Goal: Answer question/provide support

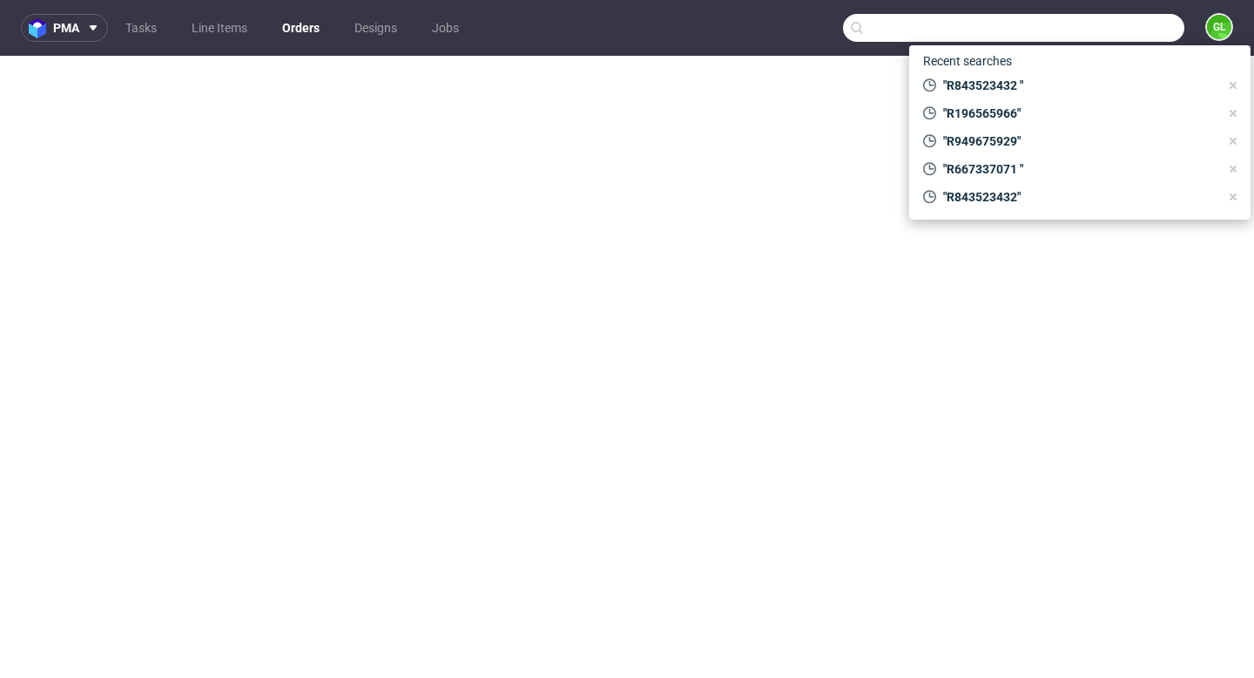
click at [1076, 35] on input "text" at bounding box center [1013, 28] width 341 height 28
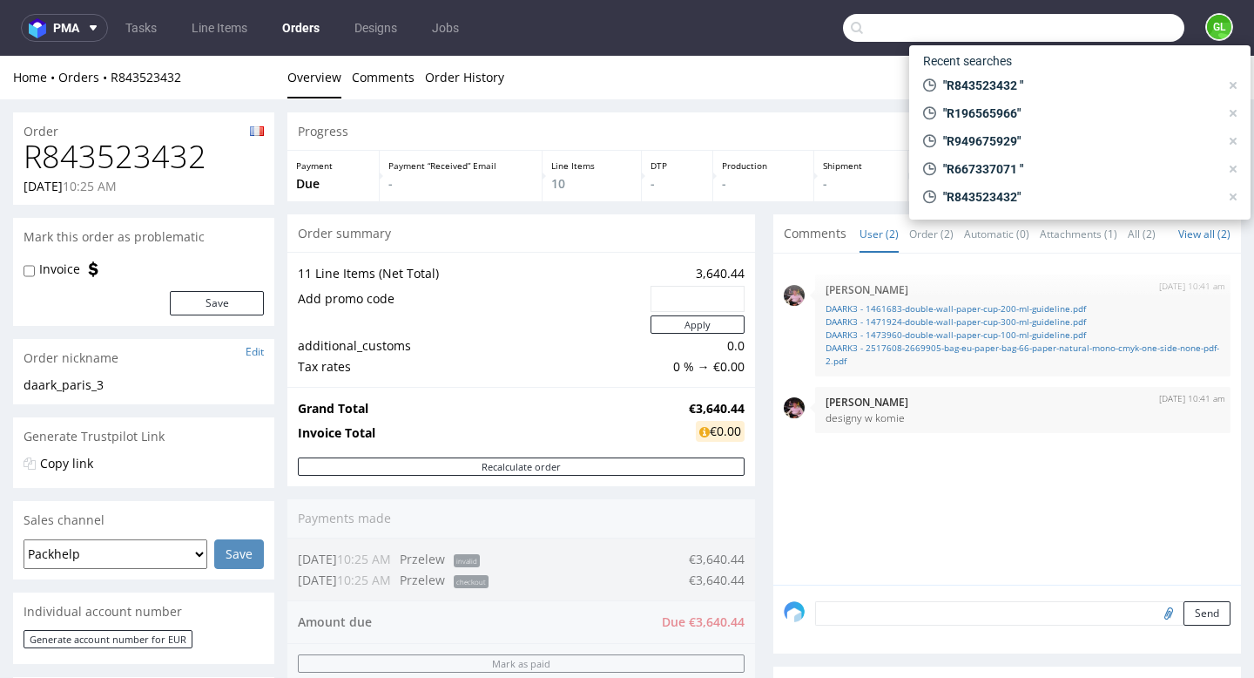
scroll to position [864, 0]
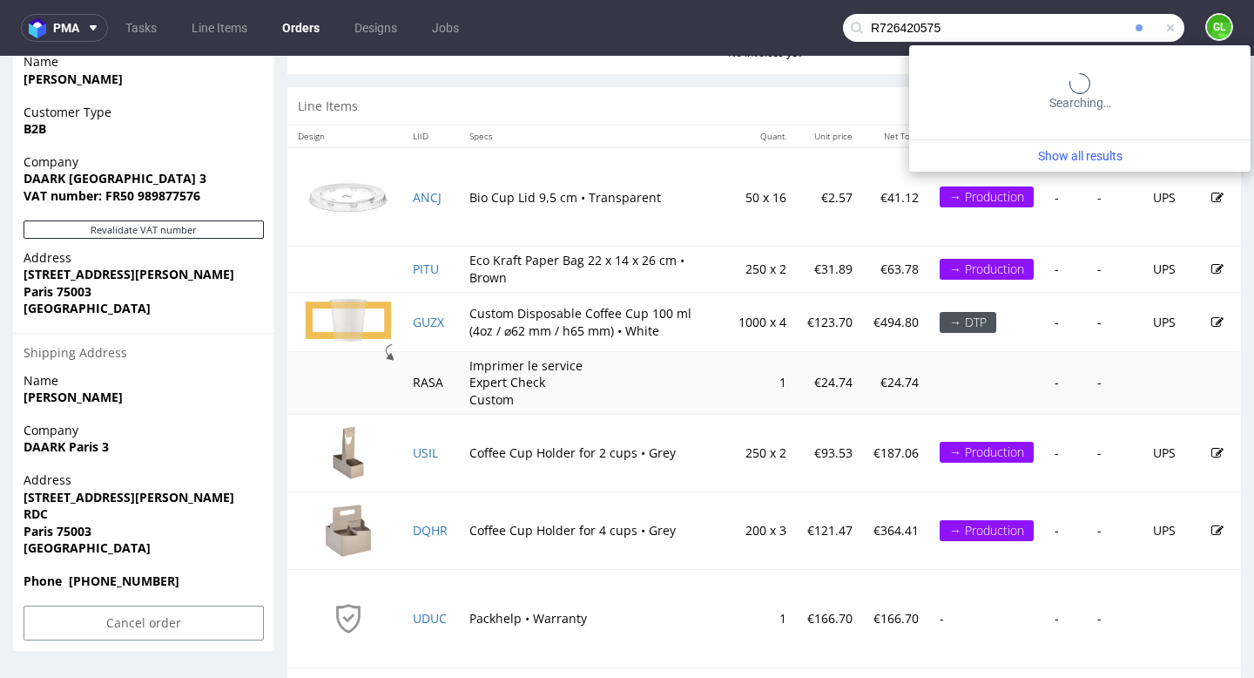
type input "R726420575"
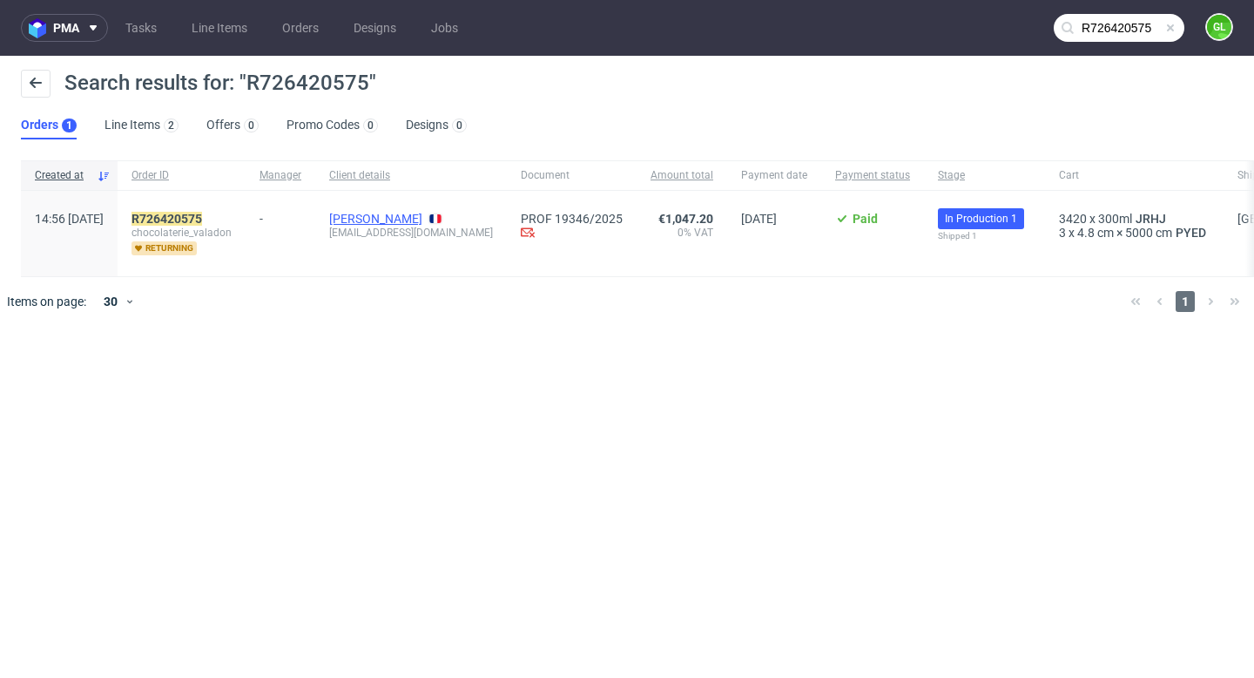
click at [400, 220] on link "[PERSON_NAME]" at bounding box center [375, 219] width 93 height 14
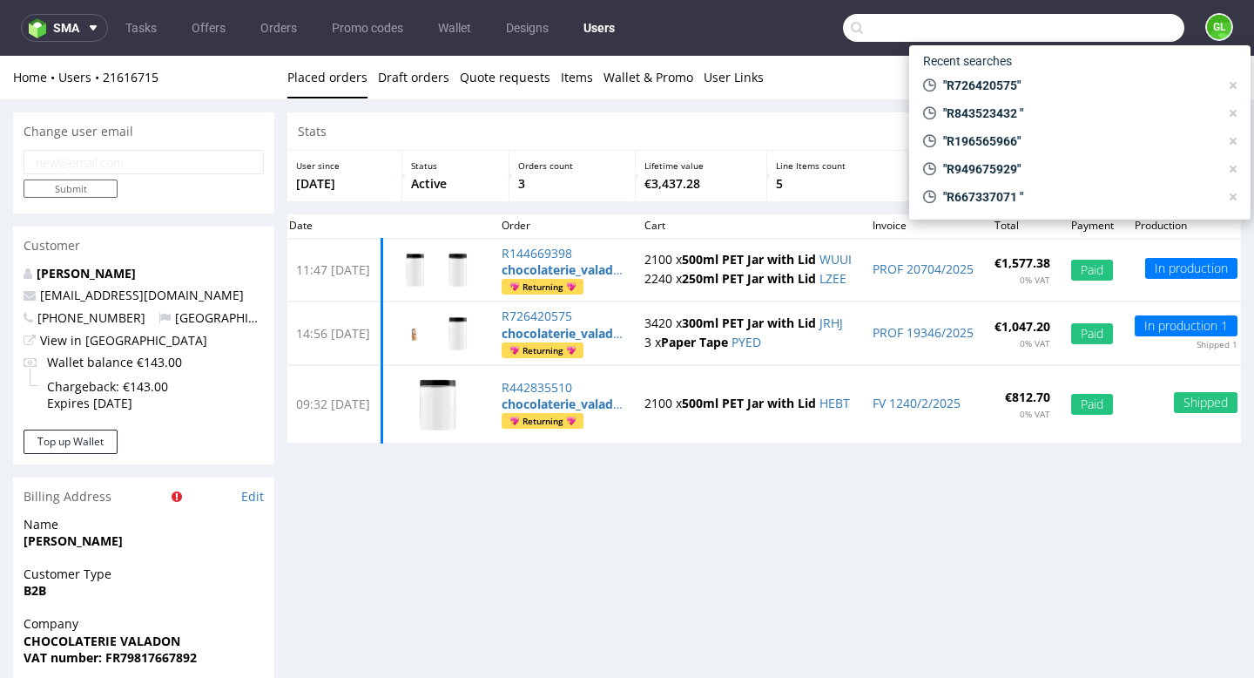
click at [1079, 36] on input "text" at bounding box center [1013, 28] width 341 height 28
paste input "R636540792"
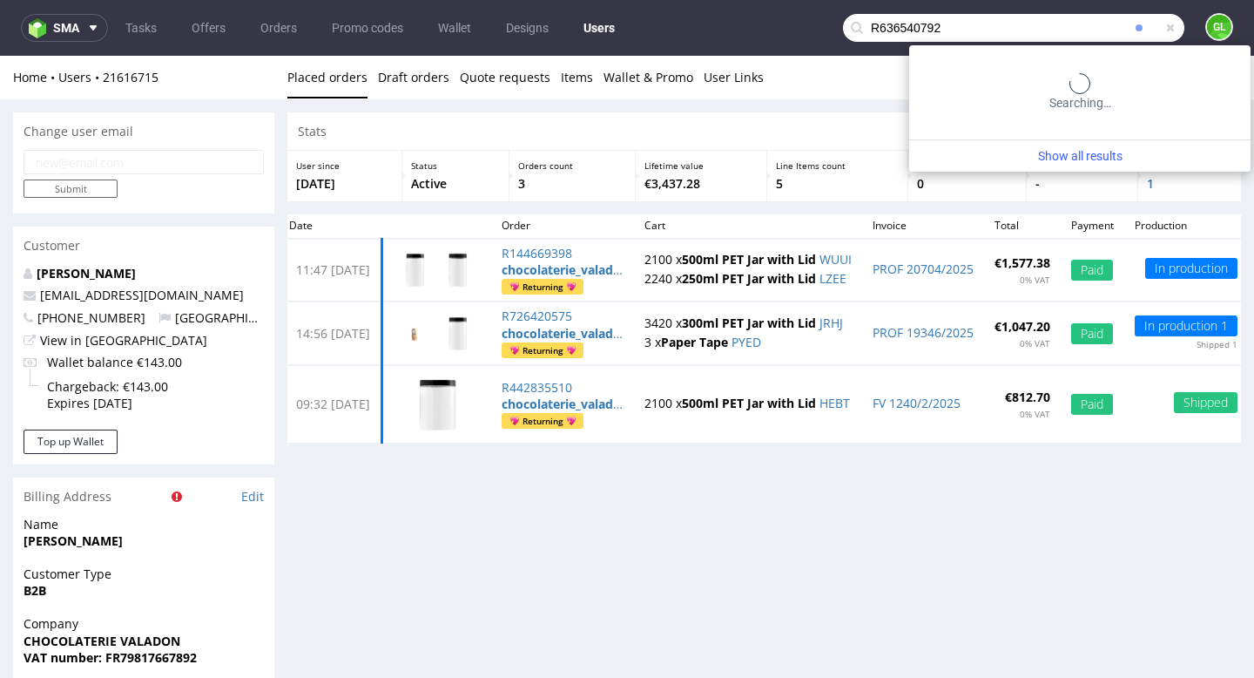
type input "R636540792"
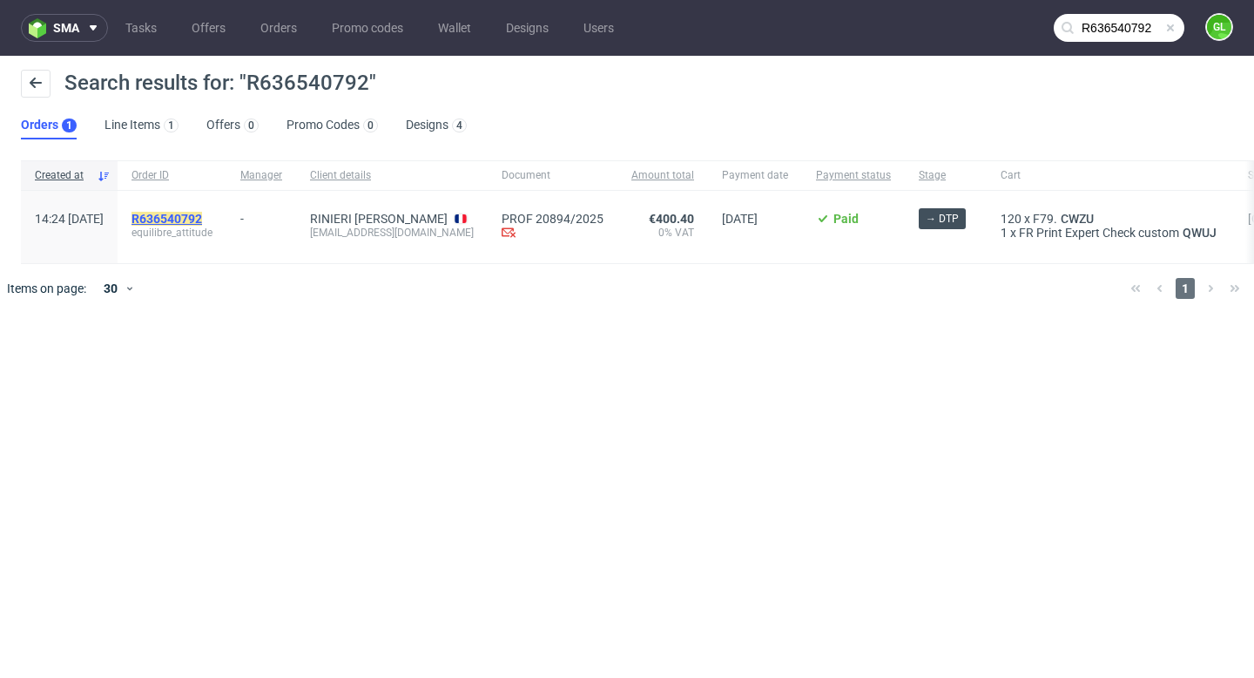
click at [202, 217] on mark "R636540792" at bounding box center [167, 219] width 71 height 14
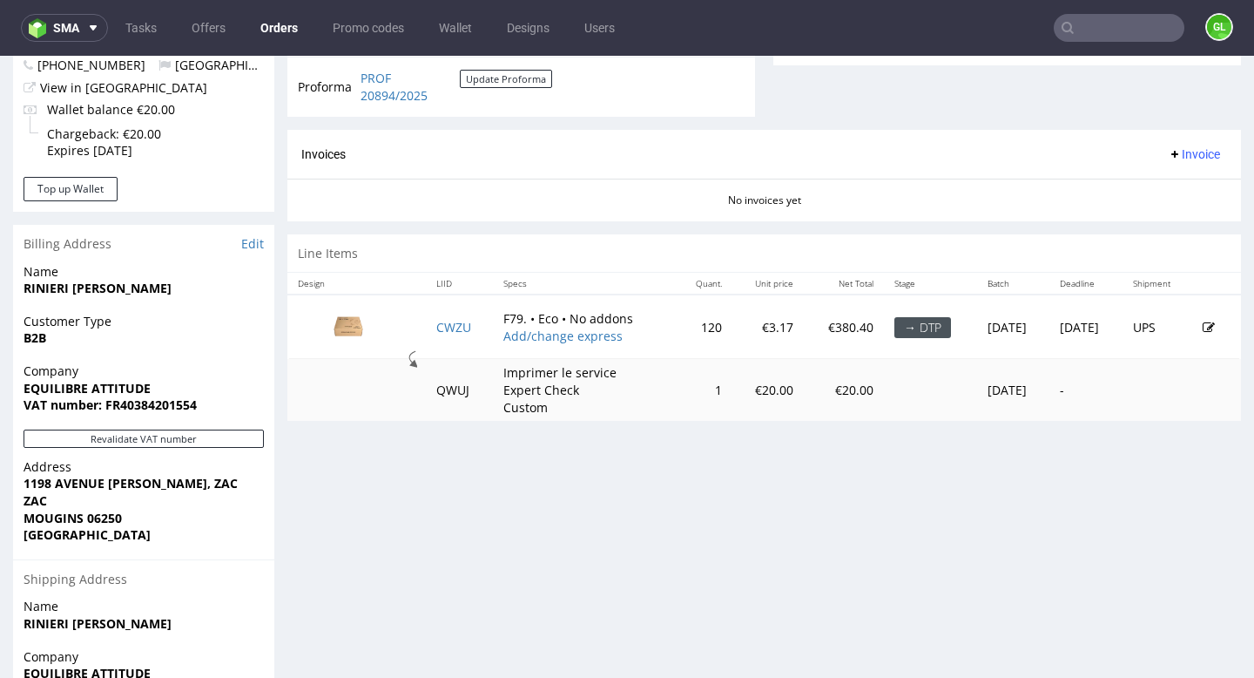
scroll to position [694, 0]
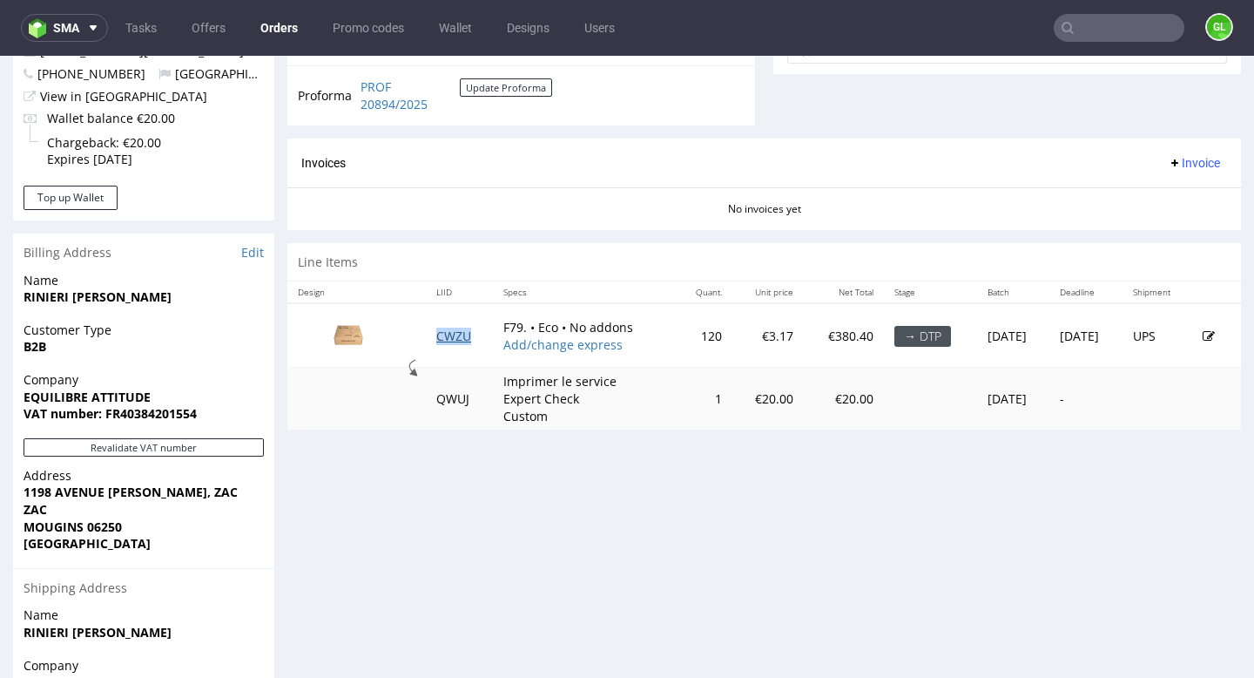
click at [449, 334] on link "CWZU" at bounding box center [453, 335] width 35 height 17
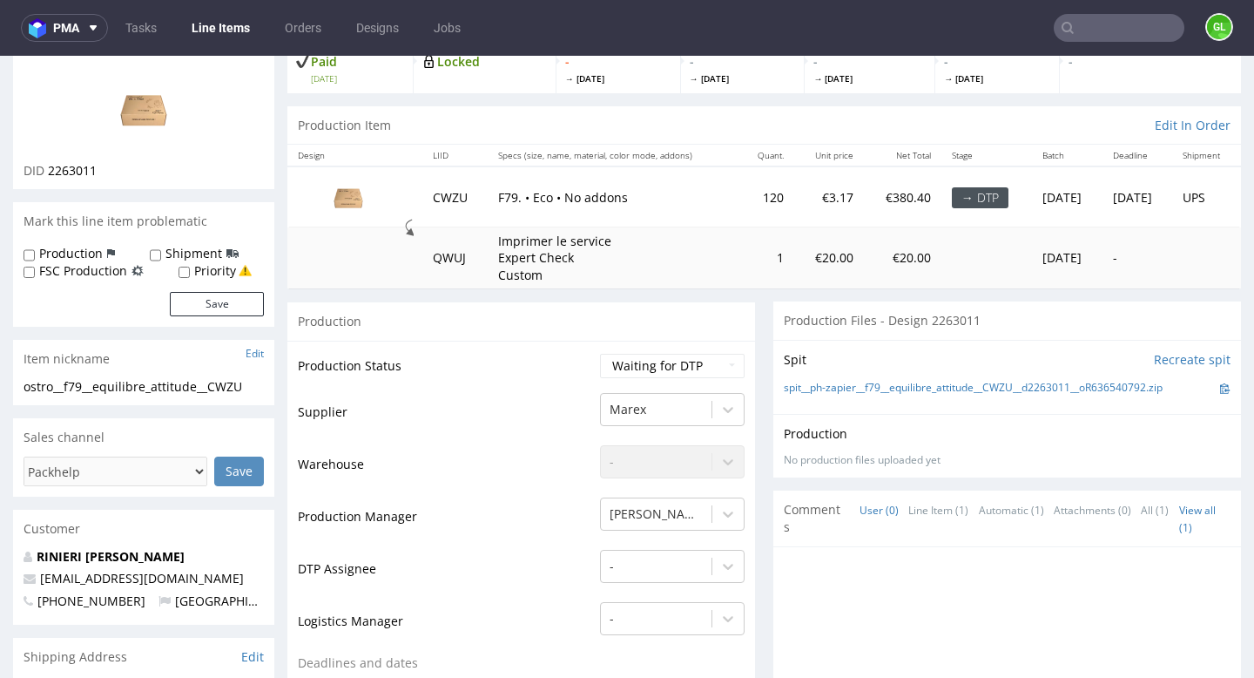
scroll to position [127, 0]
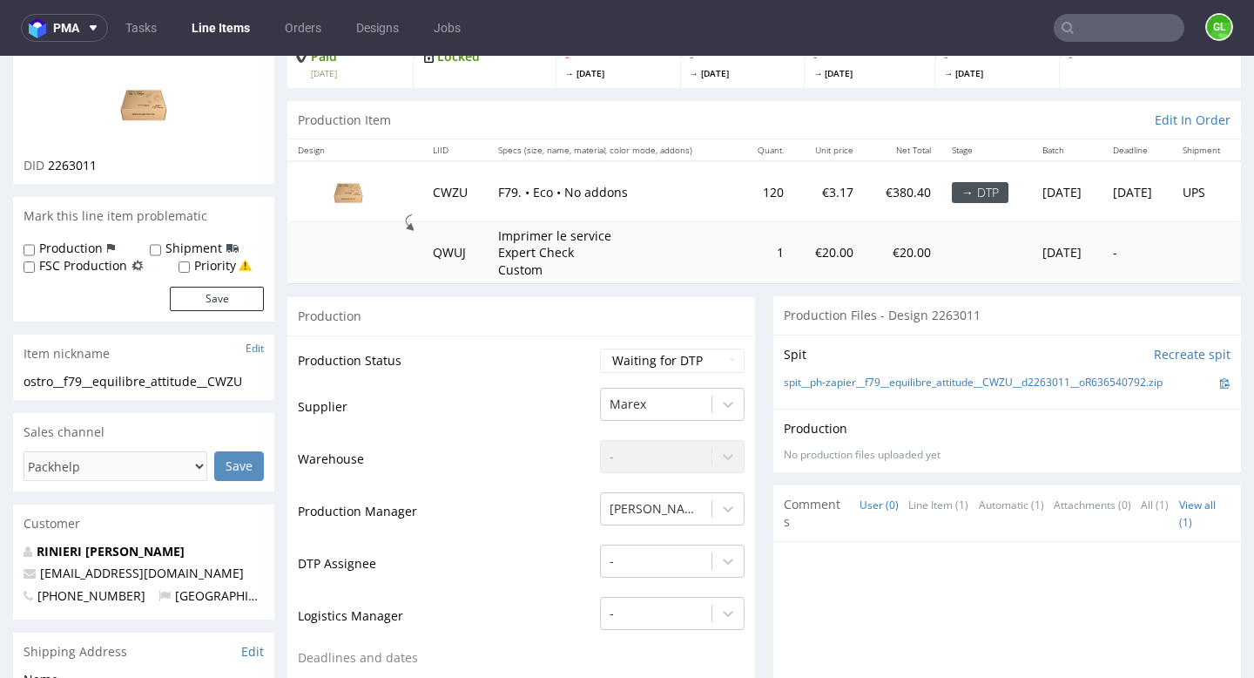
click at [1084, 51] on nav "pma Tasks Line Items Orders Designs Jobs GL" at bounding box center [627, 28] width 1254 height 56
click at [1084, 30] on input "text" at bounding box center [1119, 28] width 131 height 28
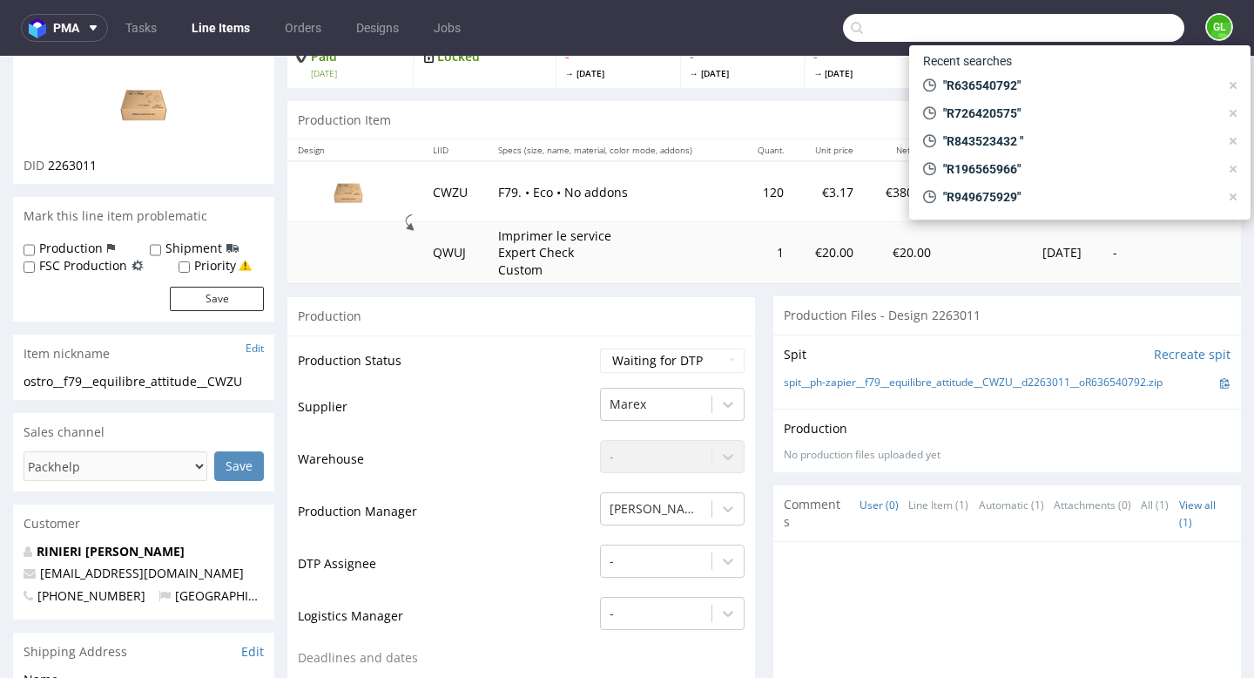
paste input "[EMAIL_ADDRESS][DOMAIN_NAME]"
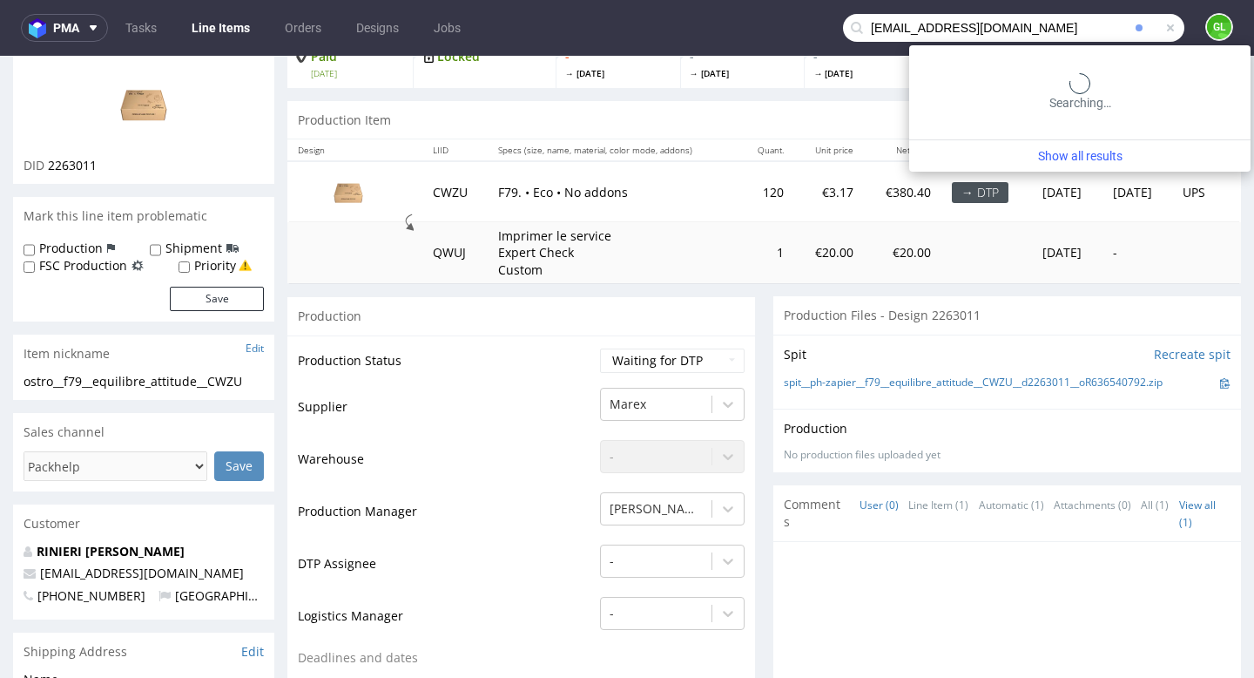
type input "[EMAIL_ADDRESS][DOMAIN_NAME]"
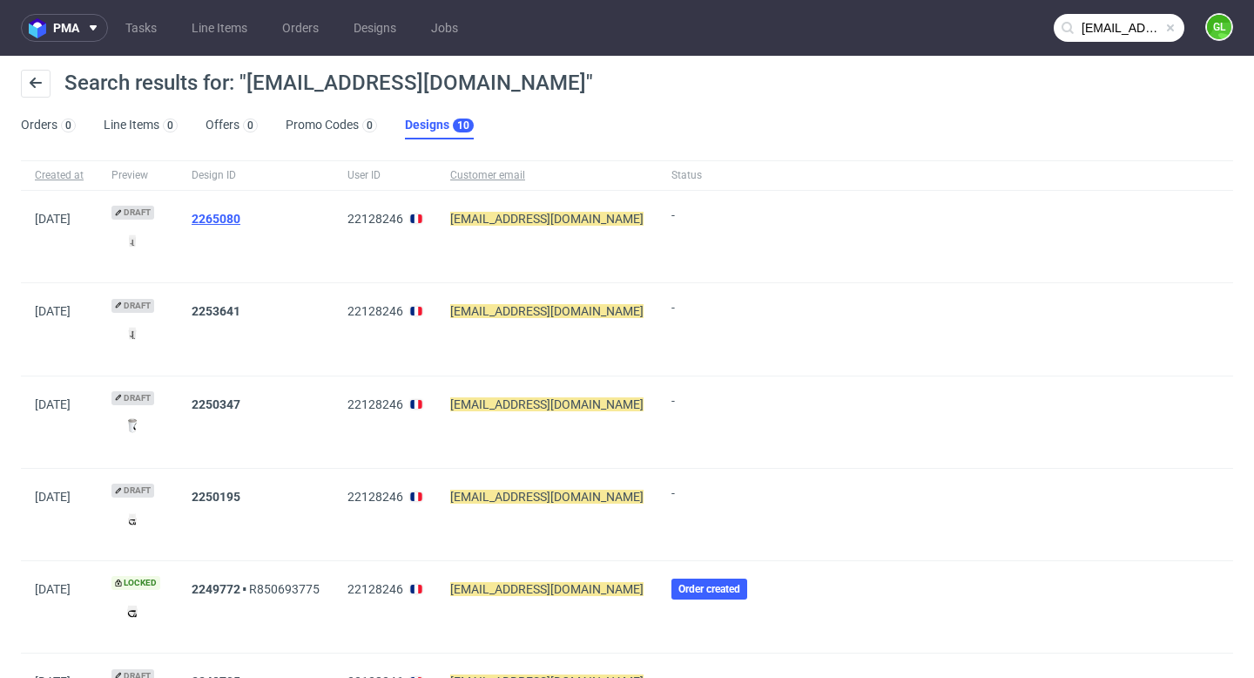
click at [226, 216] on link "2265080" at bounding box center [216, 219] width 49 height 14
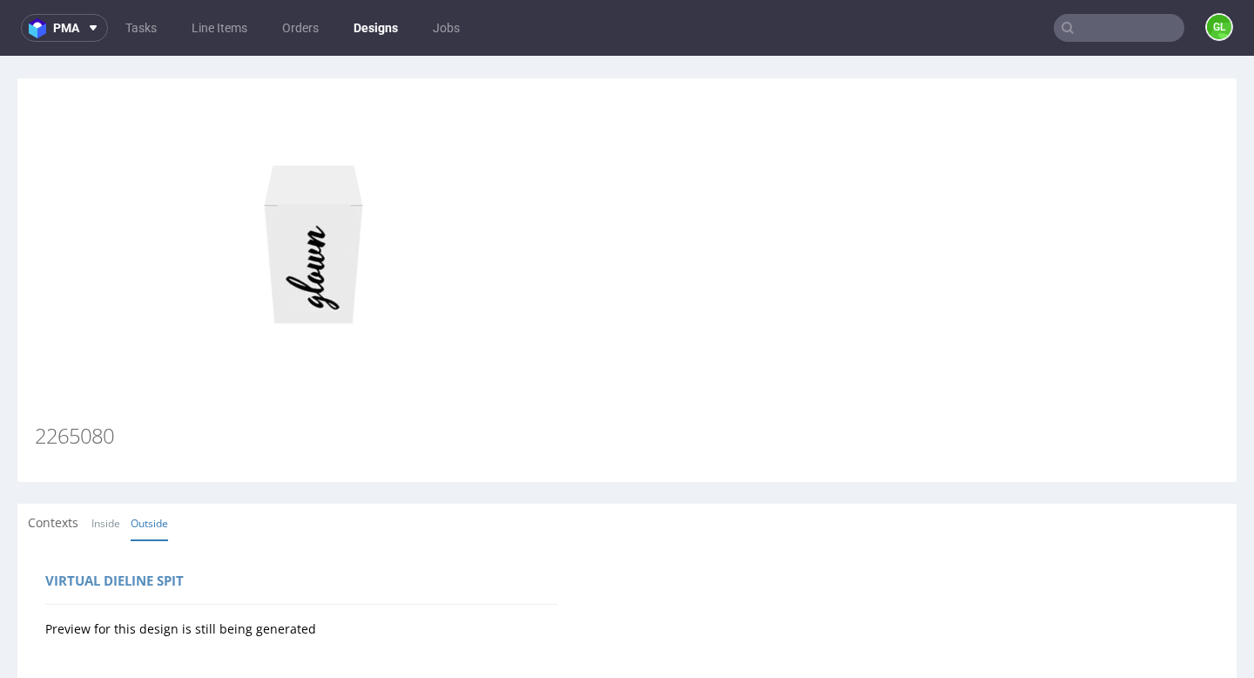
type input "[EMAIL_ADDRESS][DOMAIN_NAME]"
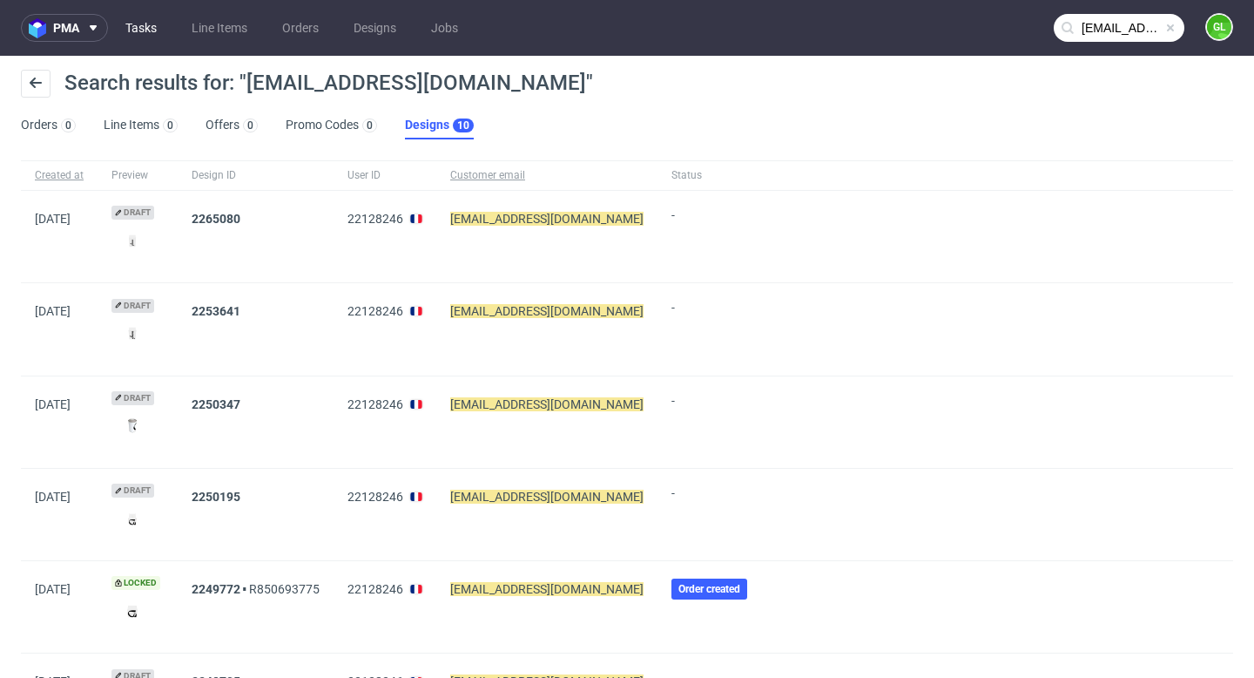
click at [124, 30] on link "Tasks" at bounding box center [141, 28] width 52 height 28
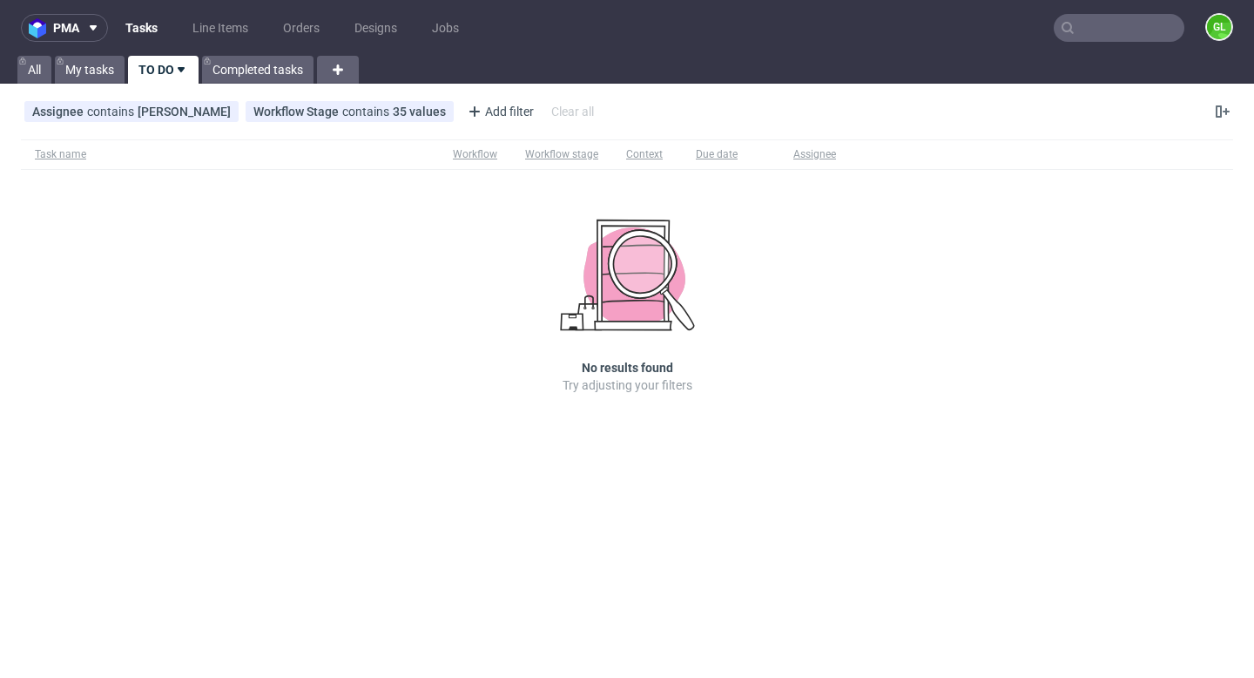
click at [163, 69] on link "TO DO" at bounding box center [163, 70] width 71 height 28
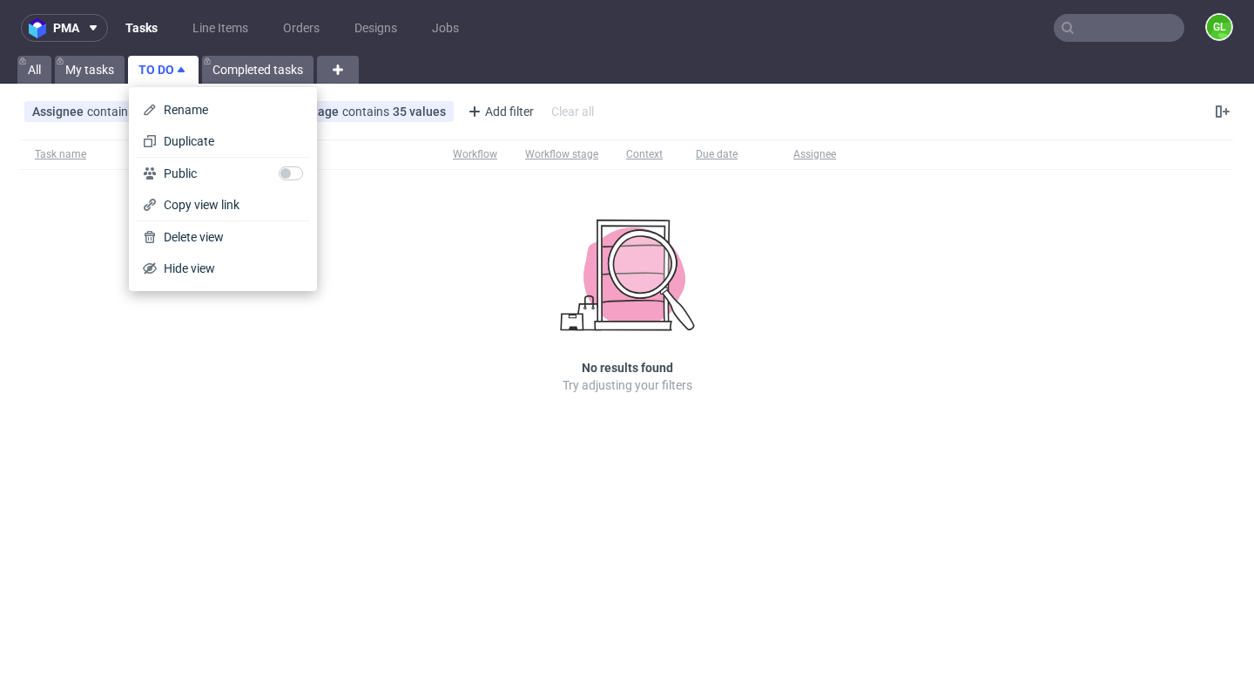
click at [163, 69] on link "TO DO" at bounding box center [163, 70] width 71 height 28
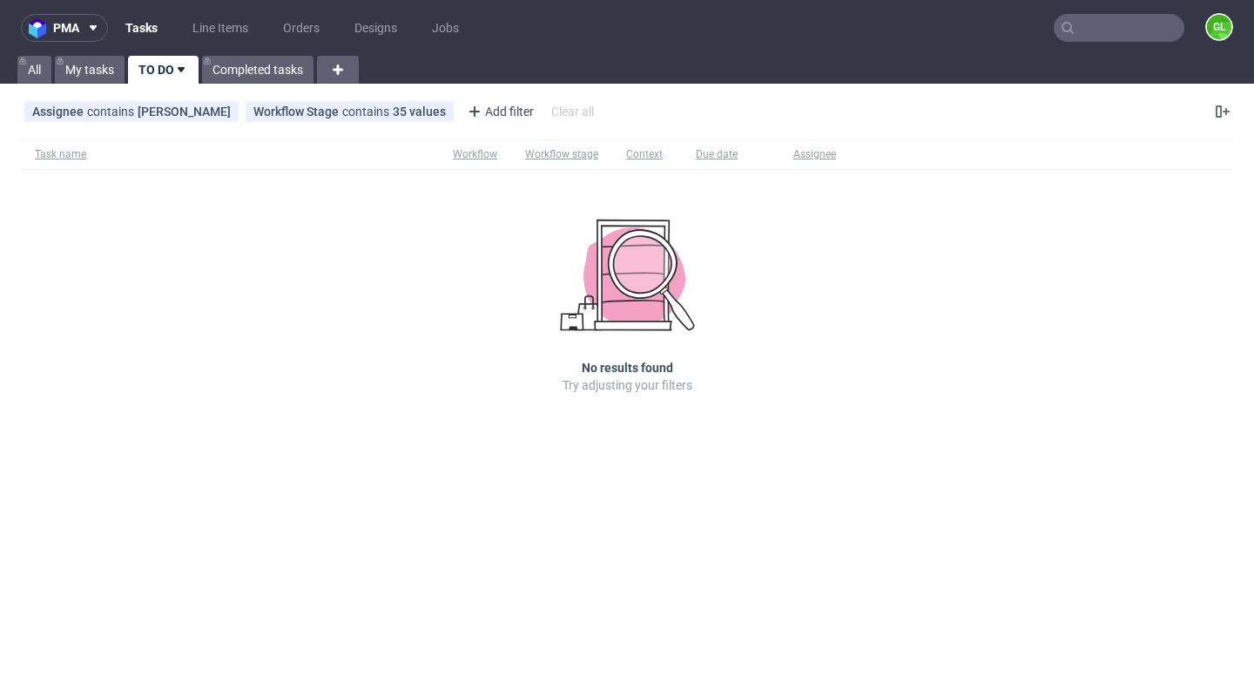
click at [1110, 25] on input "text" at bounding box center [1119, 28] width 131 height 28
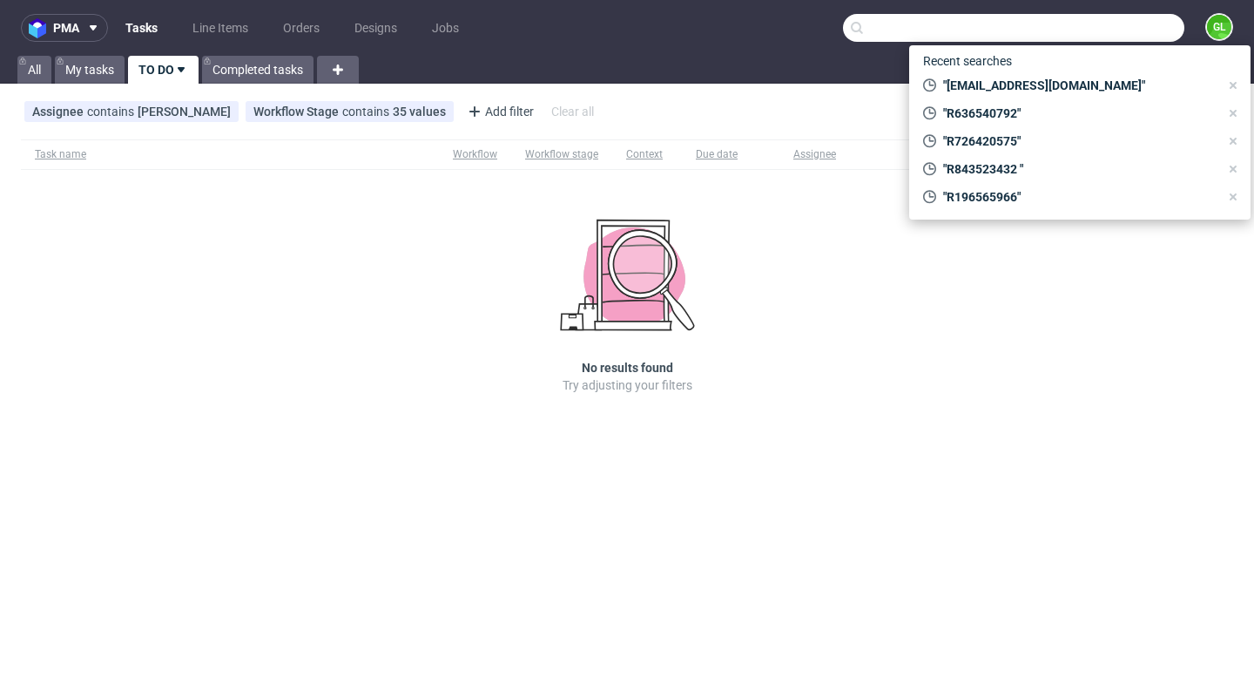
paste input "R196565966"
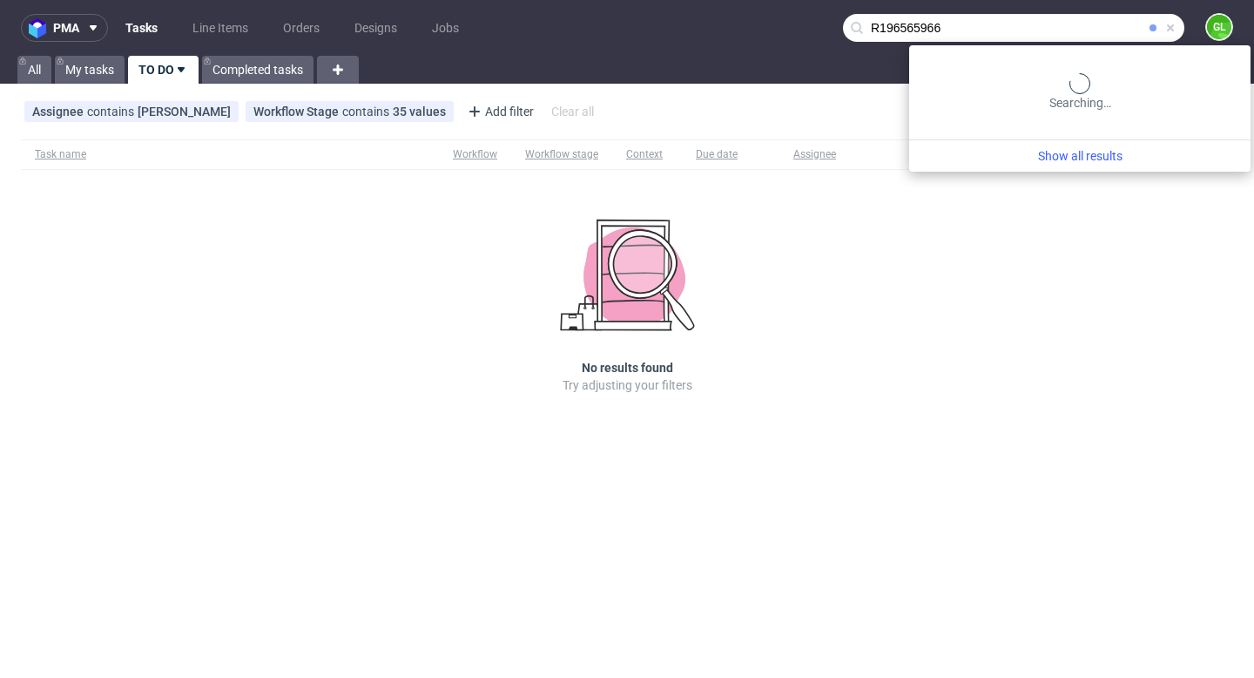
type input "R196565966"
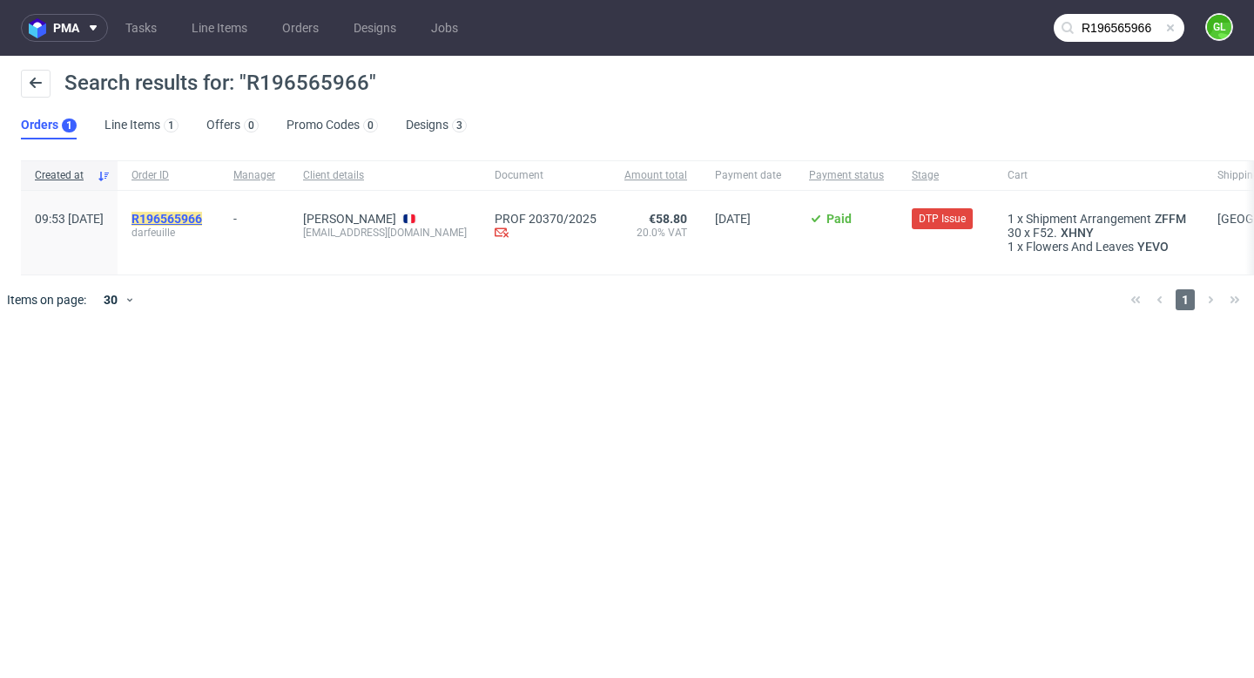
click at [202, 220] on mark "R196565966" at bounding box center [167, 219] width 71 height 14
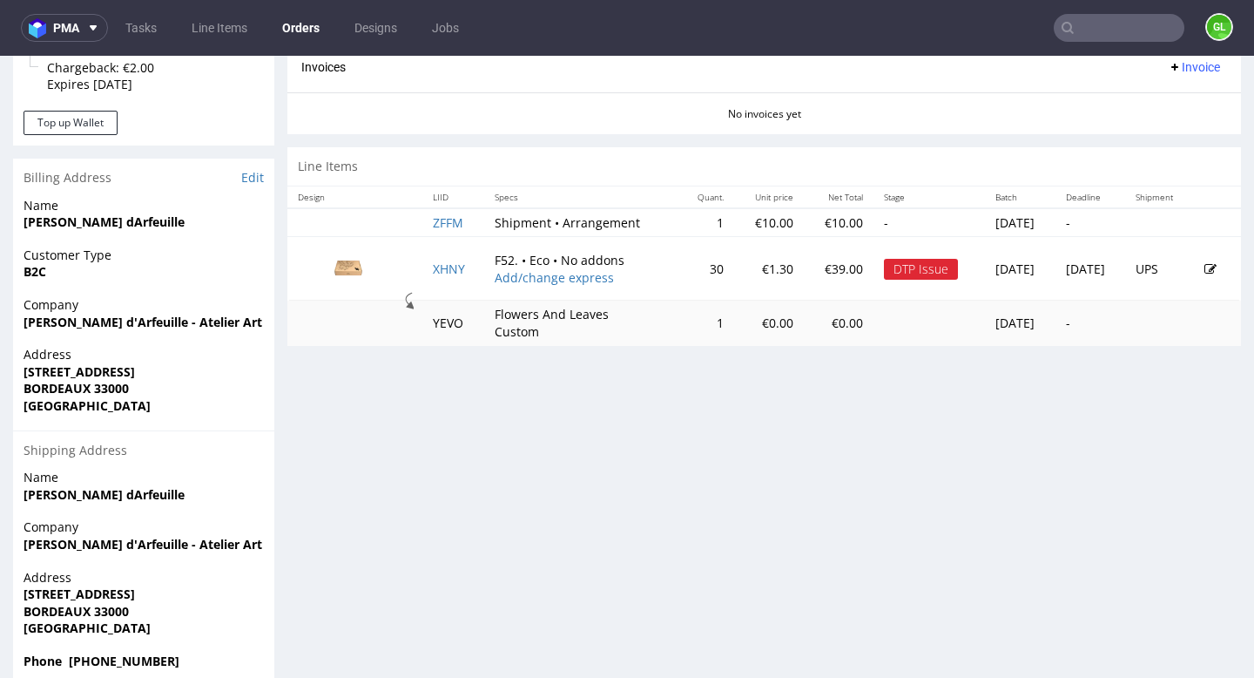
scroll to position [806, 0]
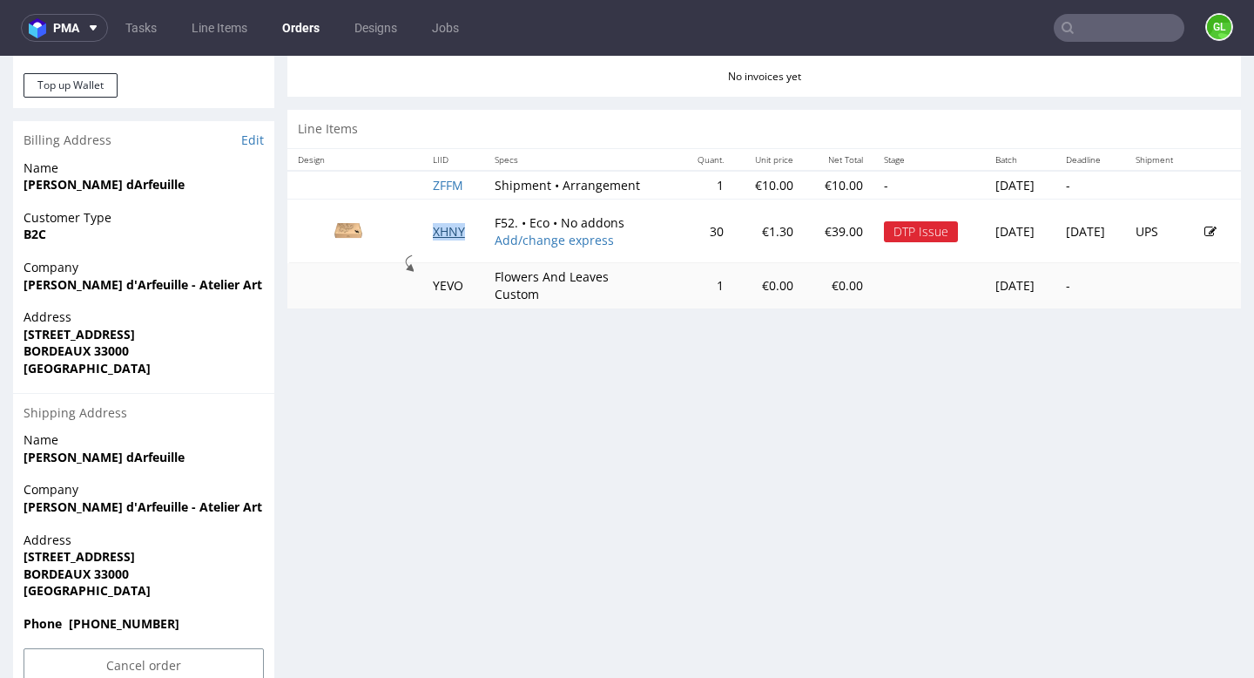
click at [442, 230] on link "XHNY" at bounding box center [449, 231] width 32 height 17
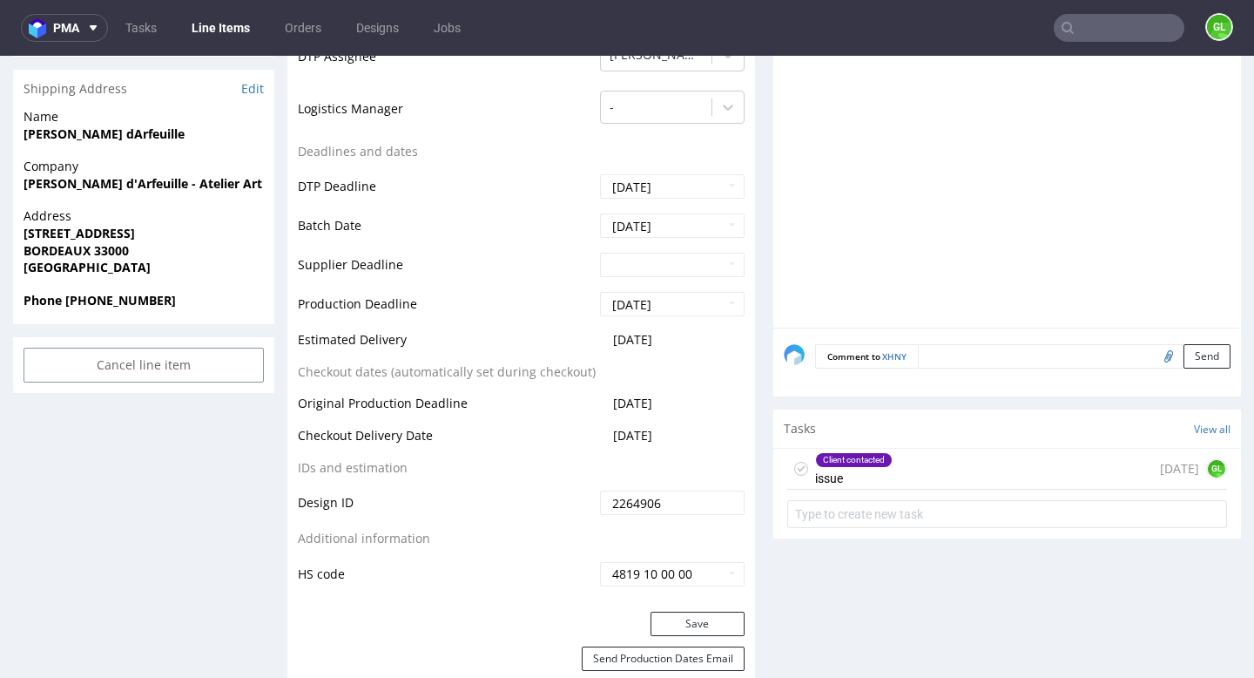
scroll to position [693, 0]
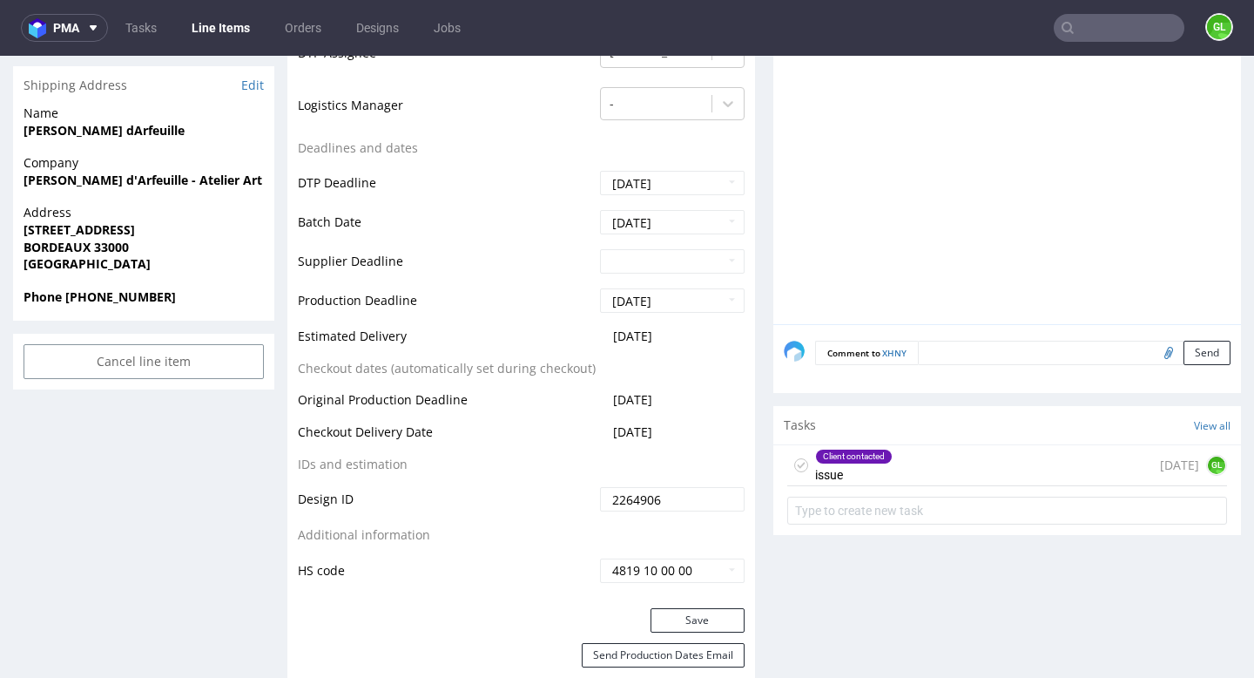
click at [907, 474] on div "Client contacted issue [DATE] GL" at bounding box center [1007, 465] width 440 height 41
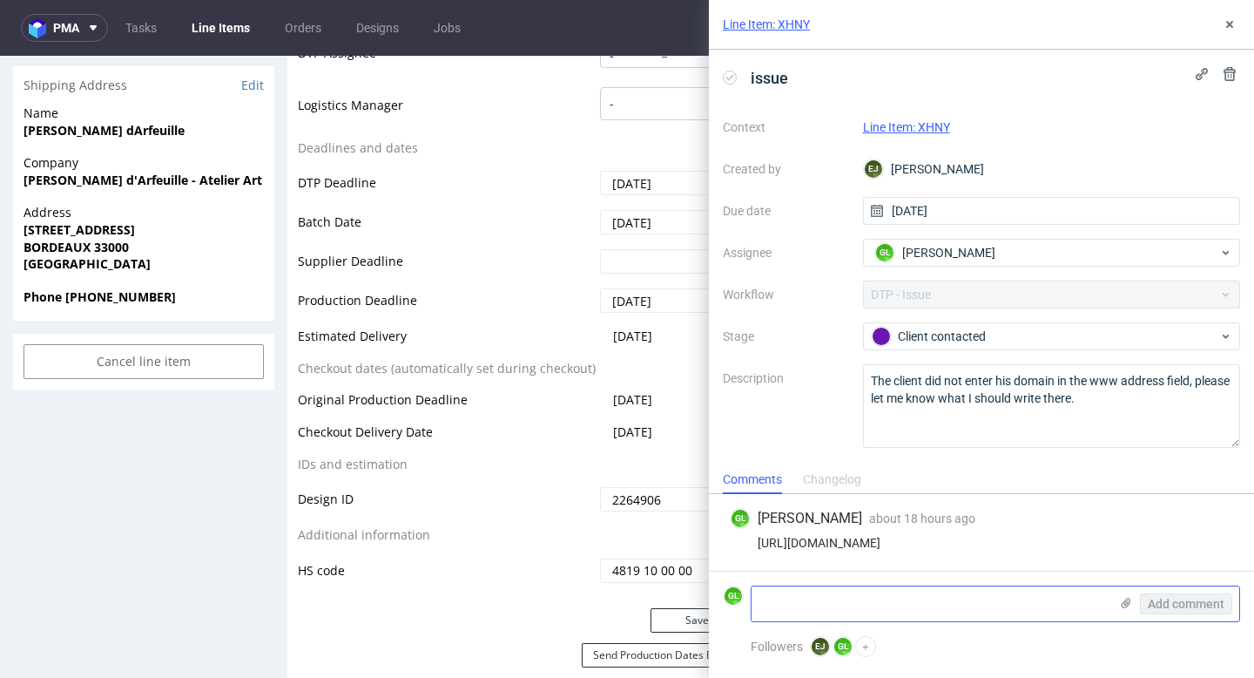
click at [863, 598] on textarea at bounding box center [930, 603] width 357 height 35
paste textarea "www. atelierartfeuille .[DOMAIN_NAME]"
type textarea "Client's answer : www. atelierartfeuille .[DOMAIN_NAME]"
click at [1169, 598] on span "Add comment" at bounding box center [1186, 603] width 77 height 12
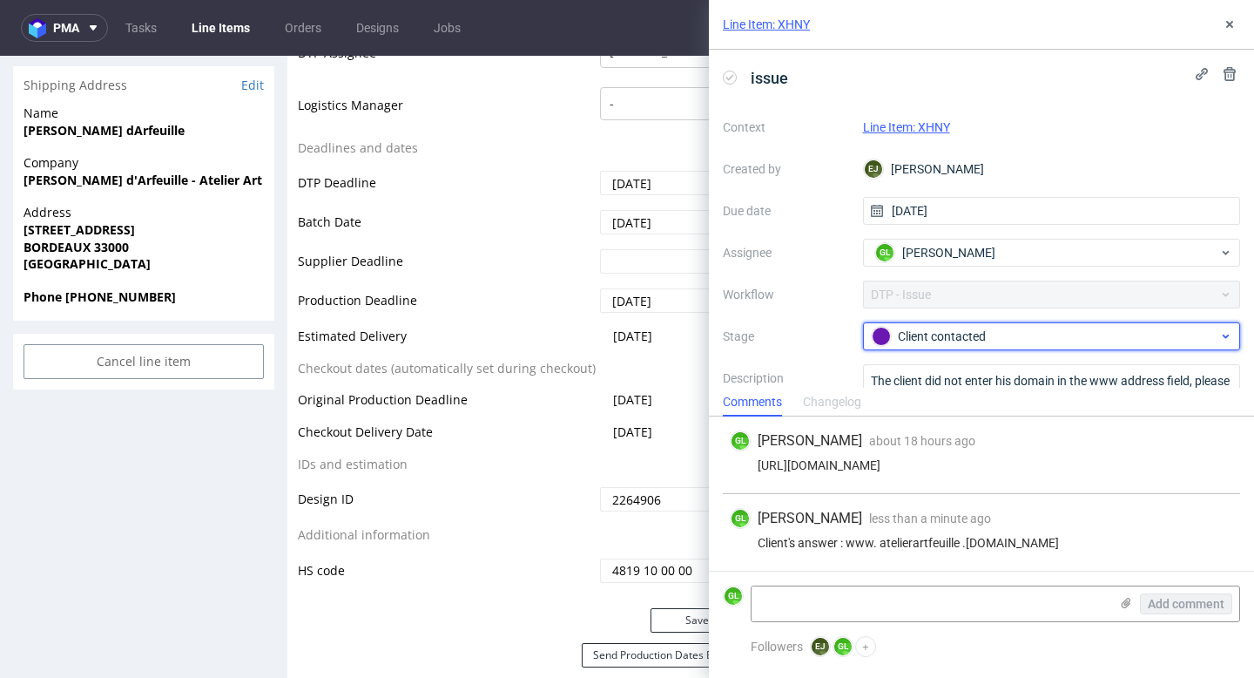
click at [1096, 334] on div "Client contacted" at bounding box center [1045, 336] width 347 height 19
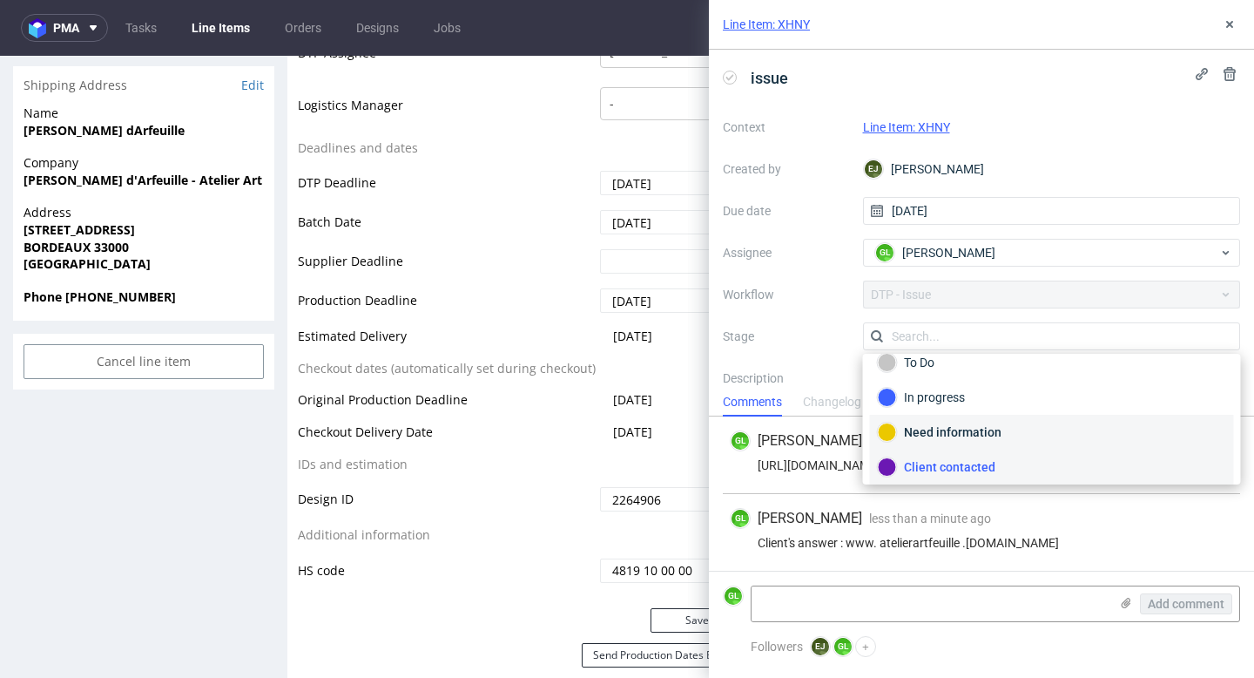
scroll to position [127, 0]
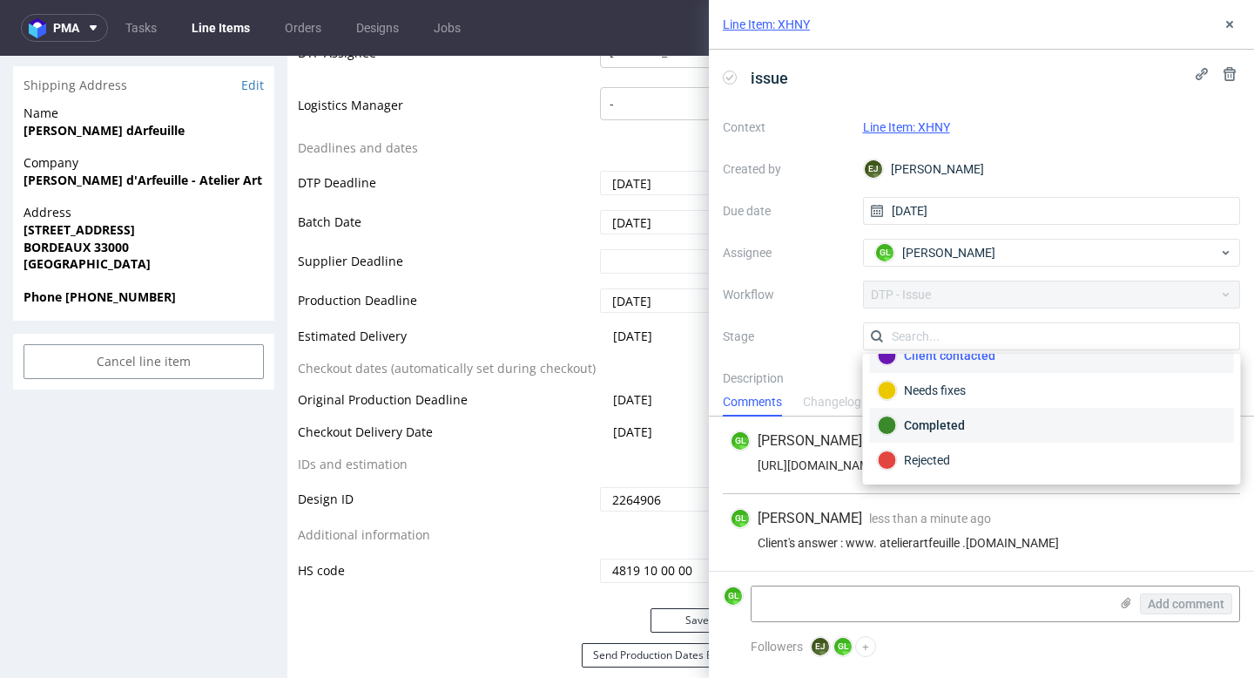
click at [964, 424] on div "Completed" at bounding box center [1052, 424] width 348 height 19
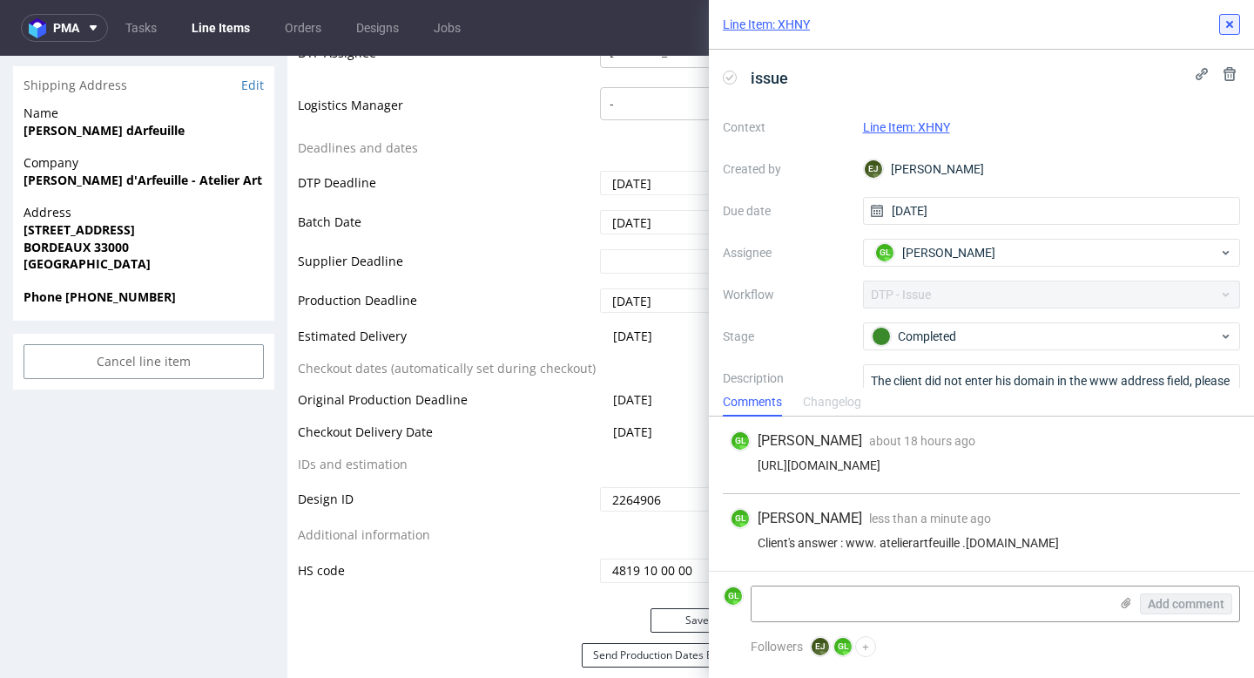
click at [1225, 27] on icon at bounding box center [1230, 24] width 14 height 14
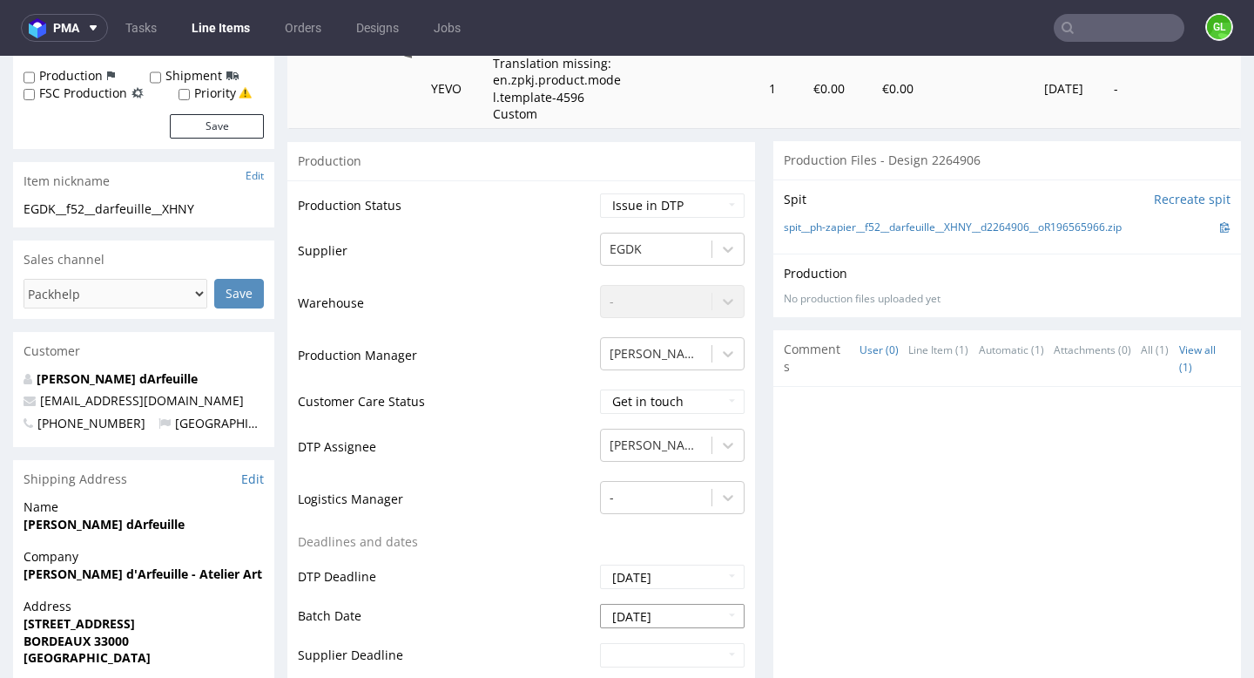
scroll to position [292, 0]
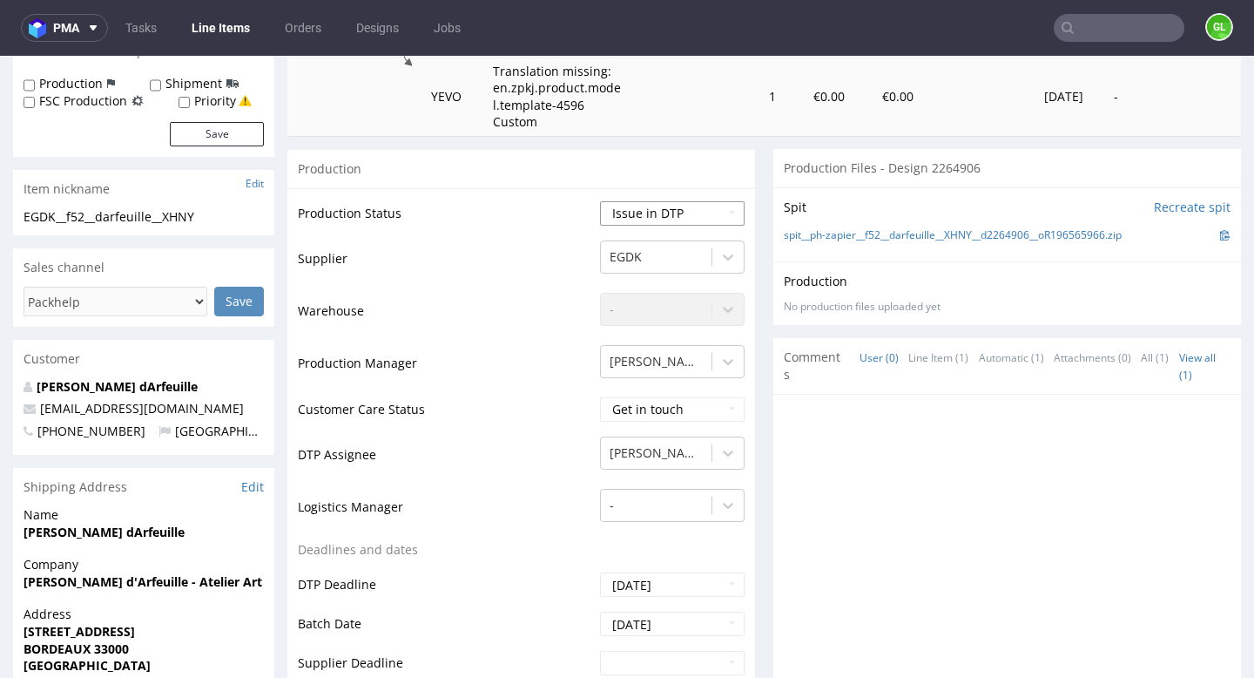
click at [708, 210] on select "Waiting for Artwork Waiting for Diecut Waiting for Mockup Waiting for DTP Waiti…" at bounding box center [672, 213] width 145 height 24
click at [600, 201] on select "Waiting for Artwork Waiting for Diecut Waiting for Mockup Waiting for DTP Waiti…" at bounding box center [672, 213] width 145 height 24
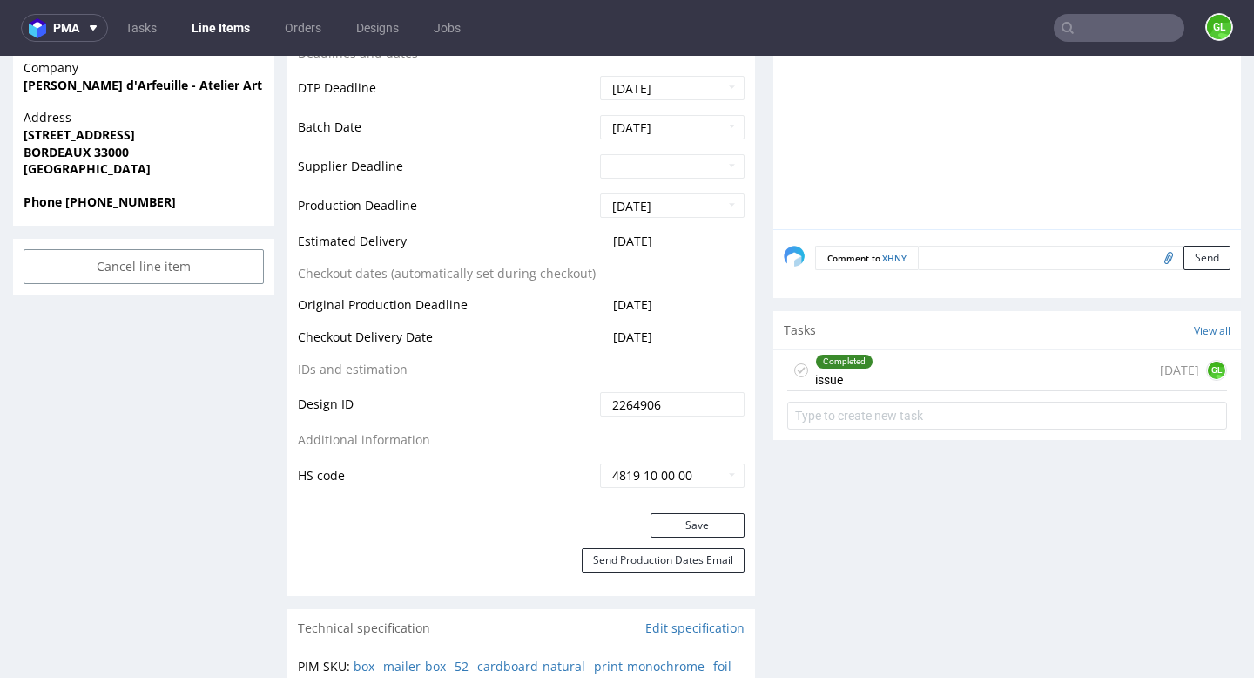
scroll to position [787, 0]
click at [1022, 364] on div "Completed issue [DATE] GL" at bounding box center [1007, 371] width 440 height 41
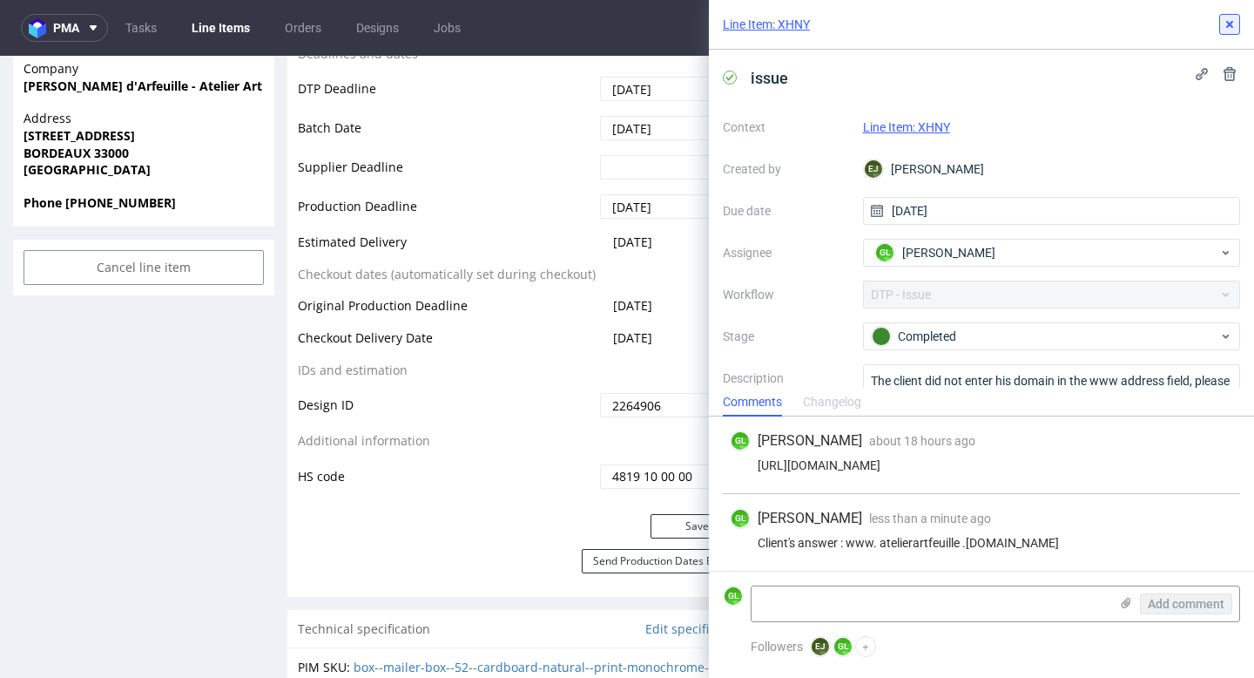
click at [1228, 17] on icon at bounding box center [1230, 24] width 14 height 14
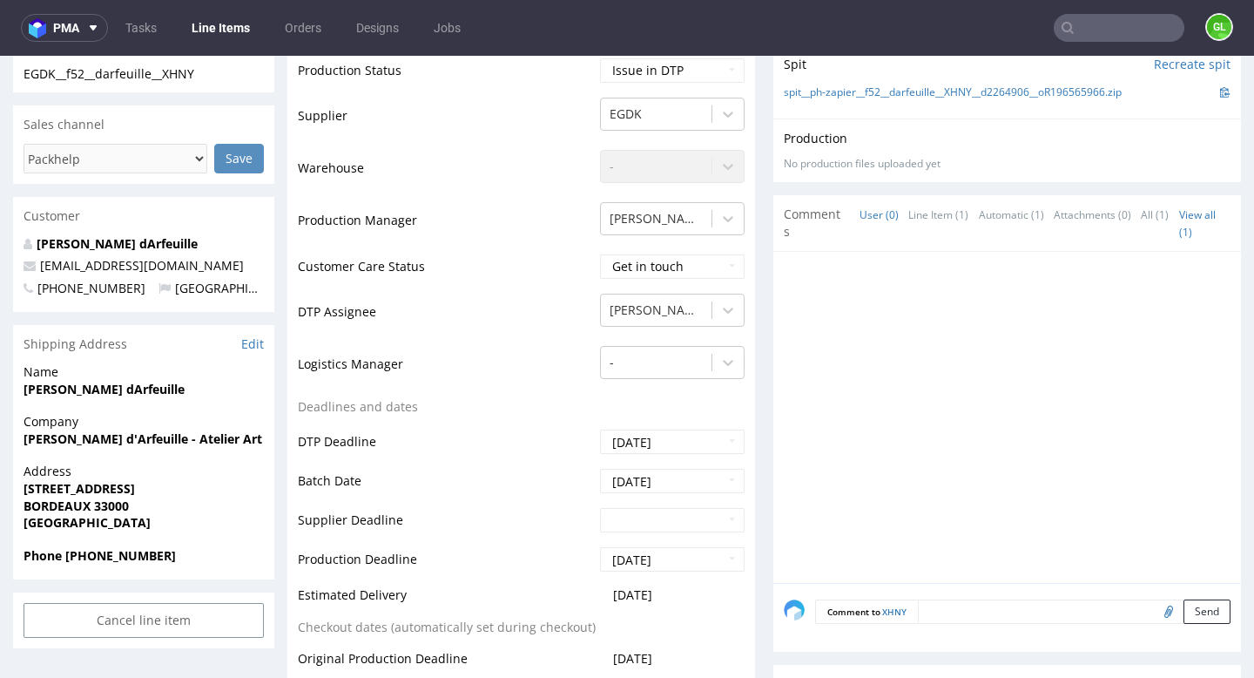
scroll to position [378, 0]
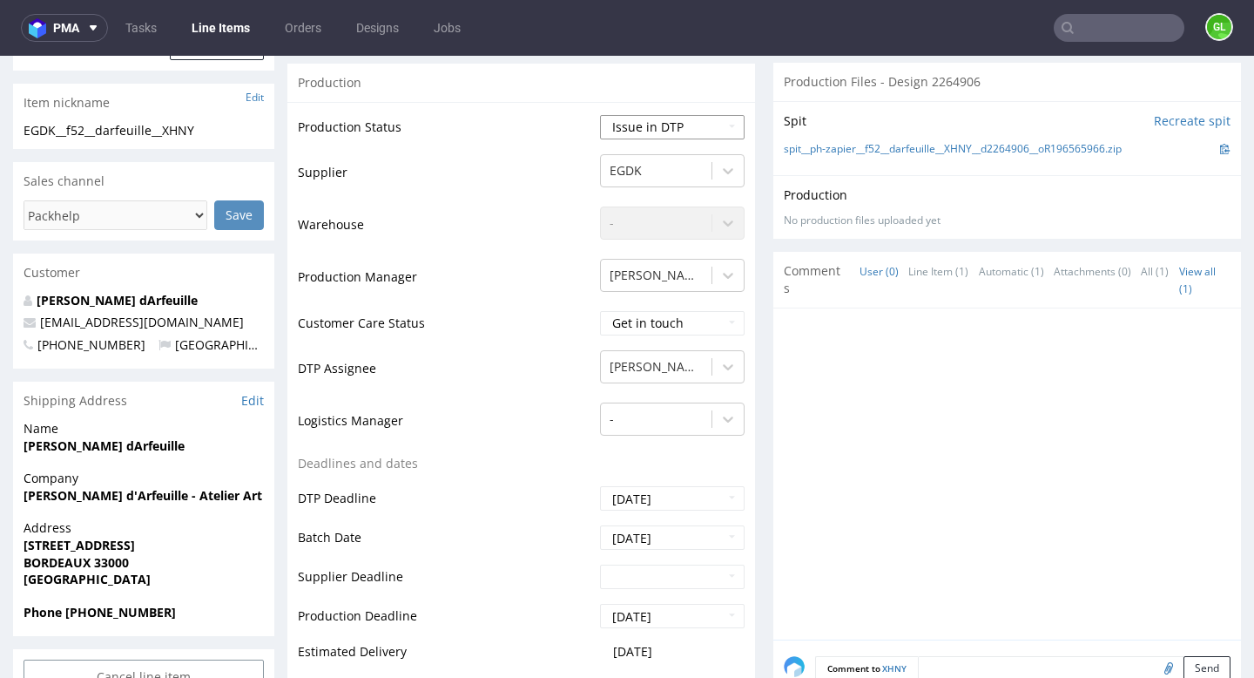
click at [687, 131] on select "Waiting for Artwork Waiting for Diecut Waiting for Mockup Waiting for DTP Waiti…" at bounding box center [672, 127] width 145 height 24
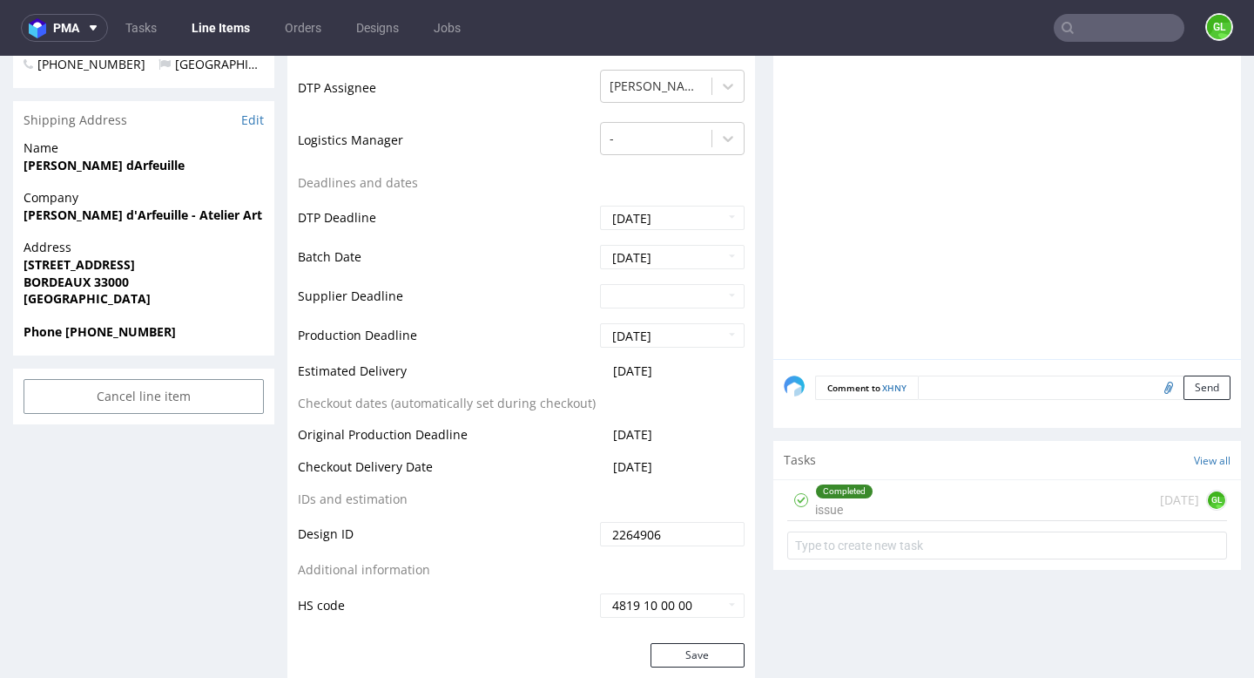
scroll to position [769, 0]
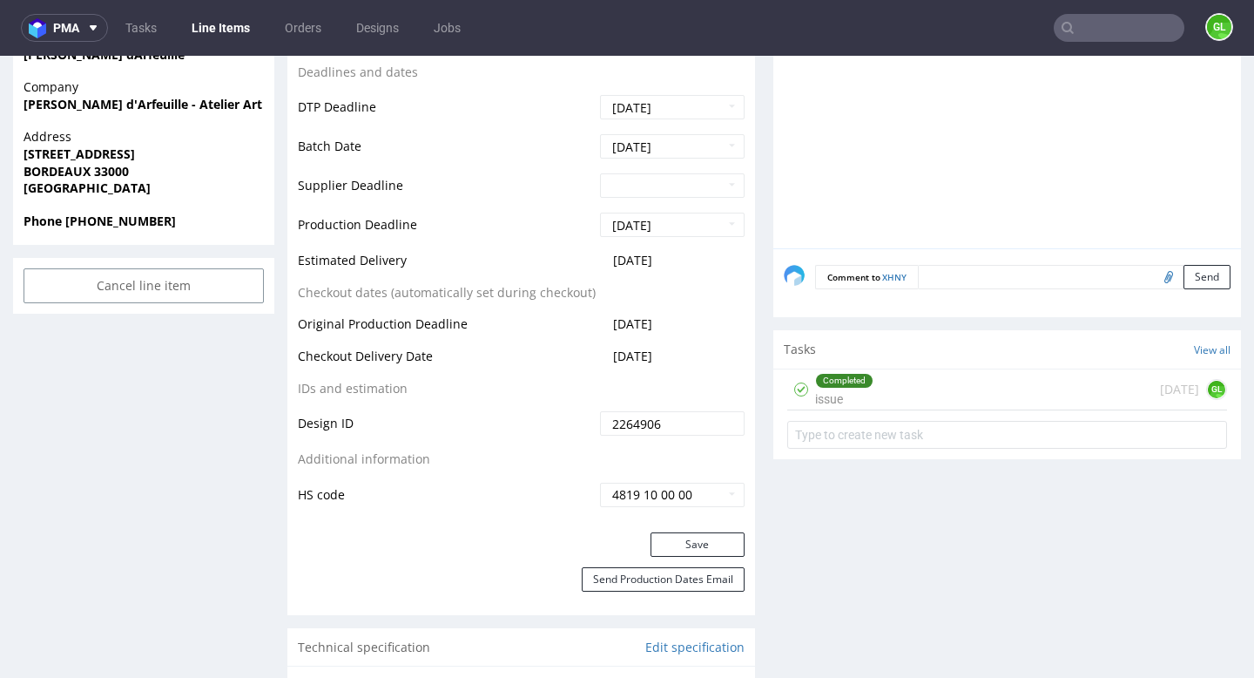
click at [898, 386] on div "Completed issue [DATE] GL" at bounding box center [1007, 389] width 440 height 41
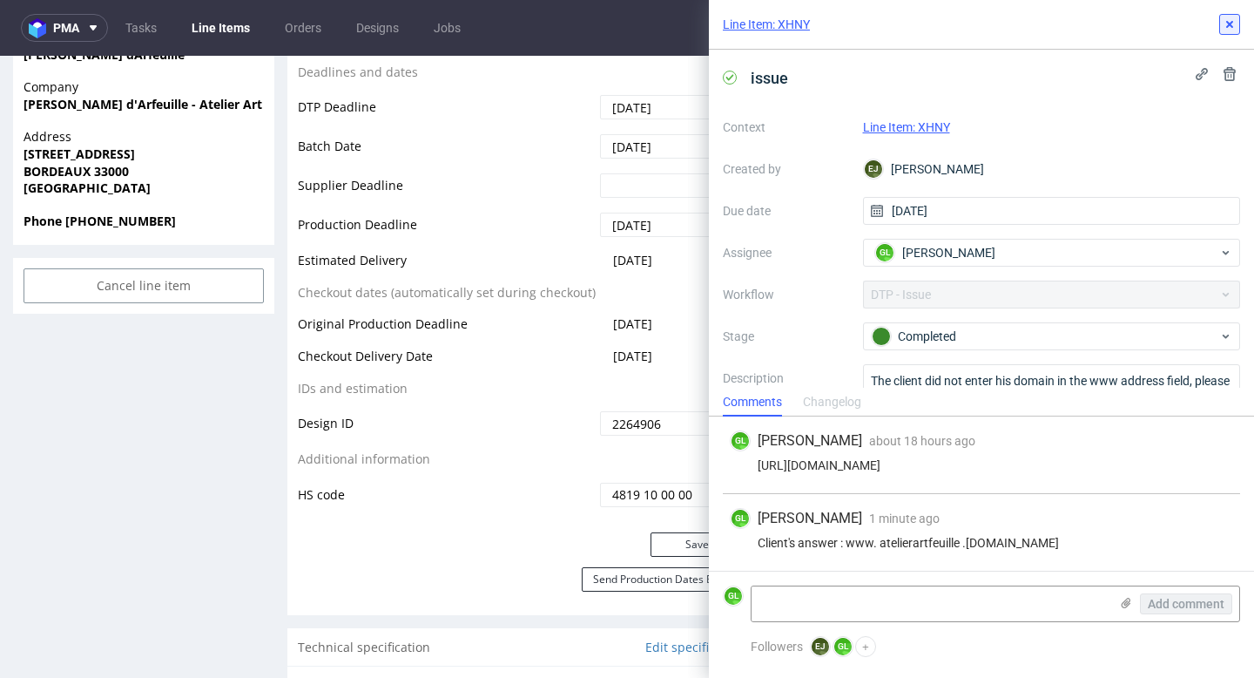
click at [1232, 26] on icon at bounding box center [1230, 24] width 14 height 14
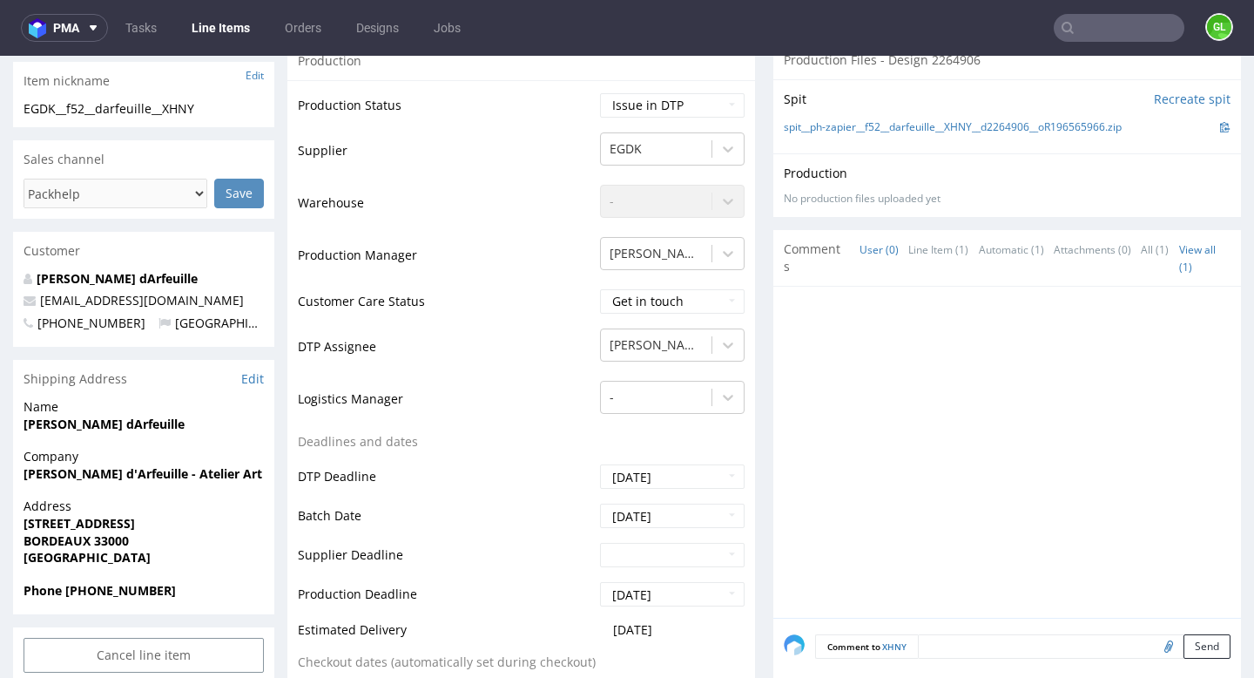
scroll to position [386, 0]
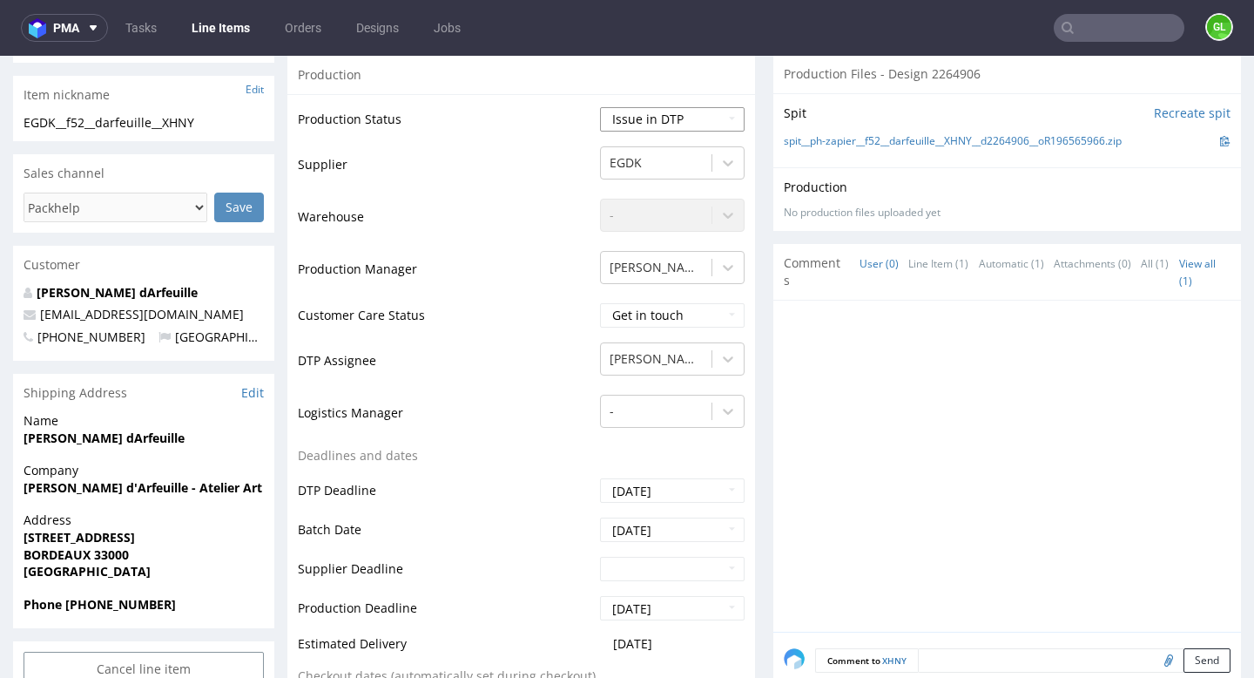
click at [728, 117] on select "Waiting for Artwork Waiting for Diecut Waiting for Mockup Waiting for DTP Waiti…" at bounding box center [672, 119] width 145 height 24
select select "back_for_dtp"
click at [600, 107] on select "Waiting for Artwork Waiting for Diecut Waiting for Mockup Waiting for DTP Waiti…" at bounding box center [672, 119] width 145 height 24
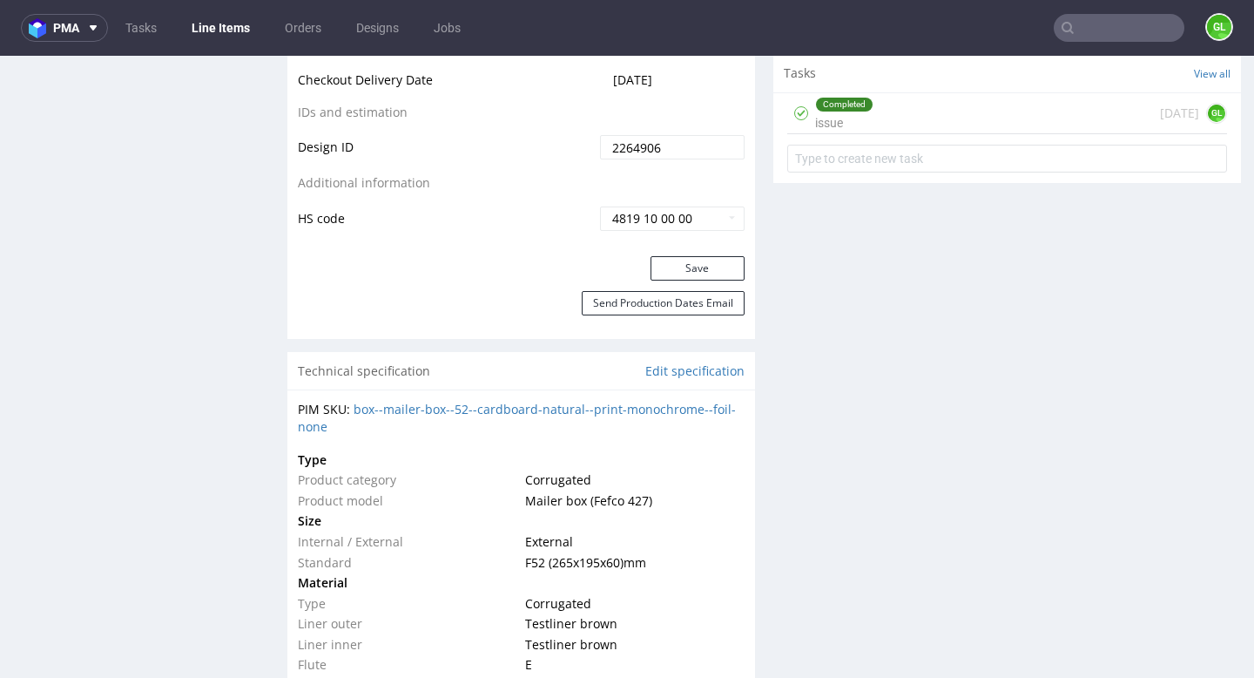
scroll to position [1049, 0]
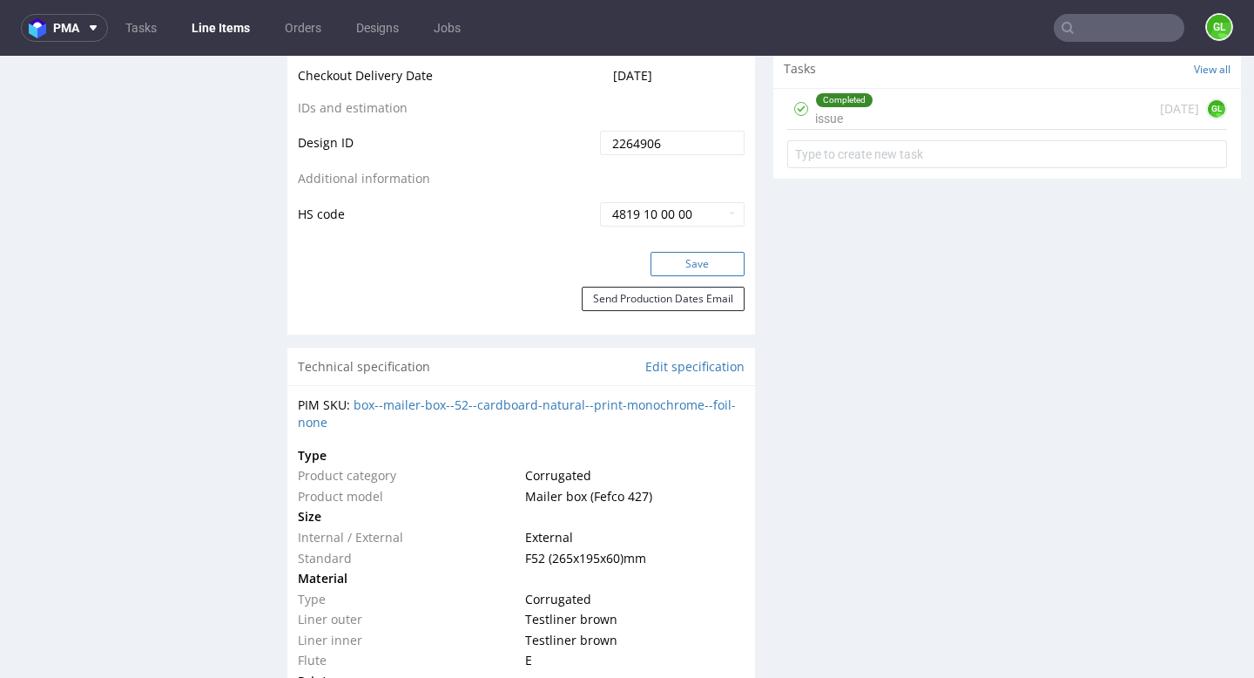
click at [671, 267] on button "Save" at bounding box center [698, 264] width 94 height 24
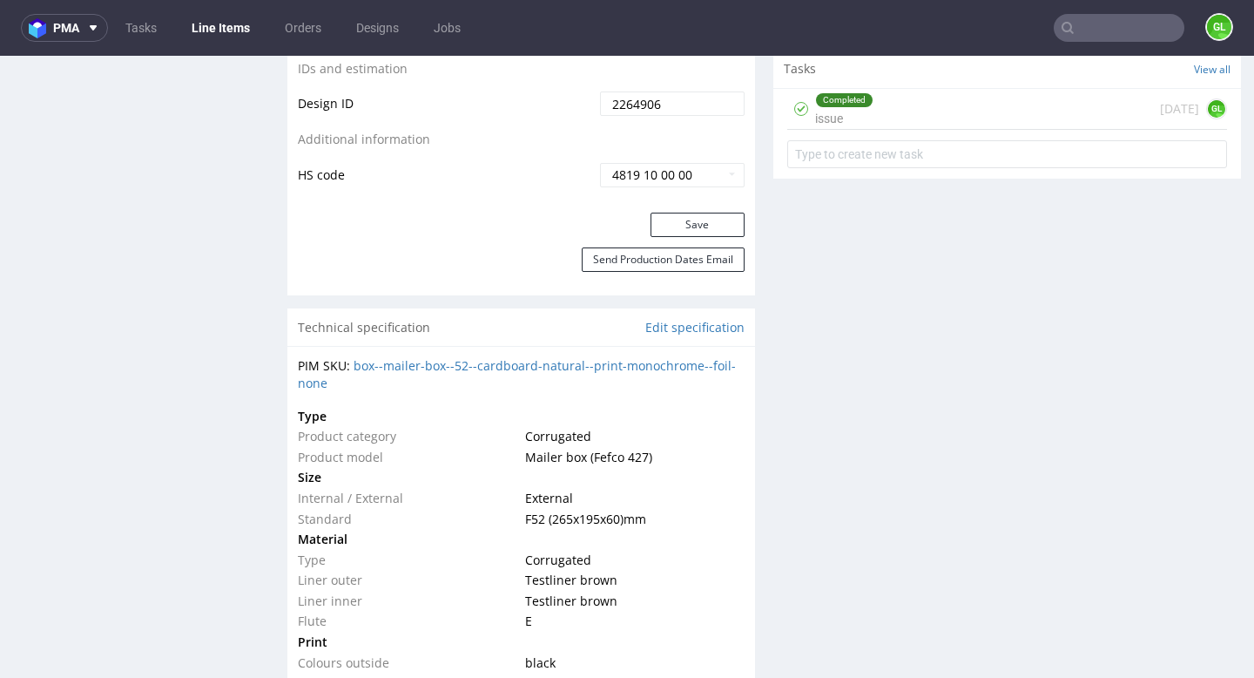
scroll to position [0, 0]
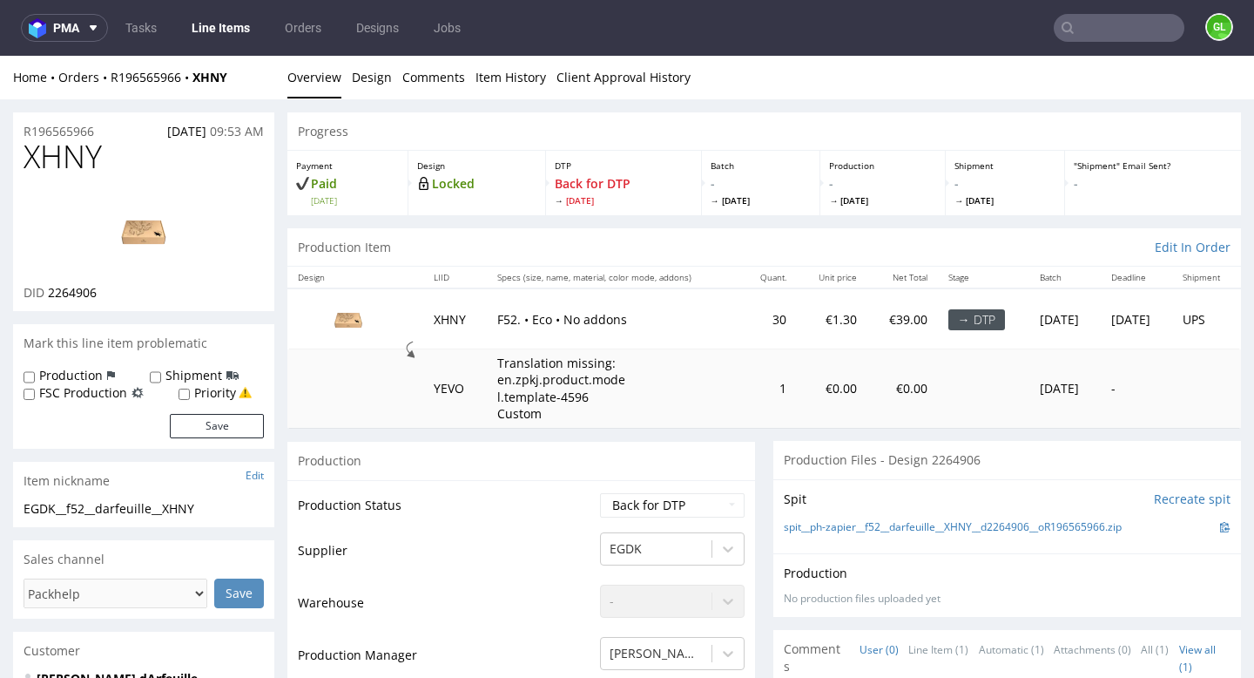
click at [1140, 24] on input "text" at bounding box center [1119, 28] width 131 height 28
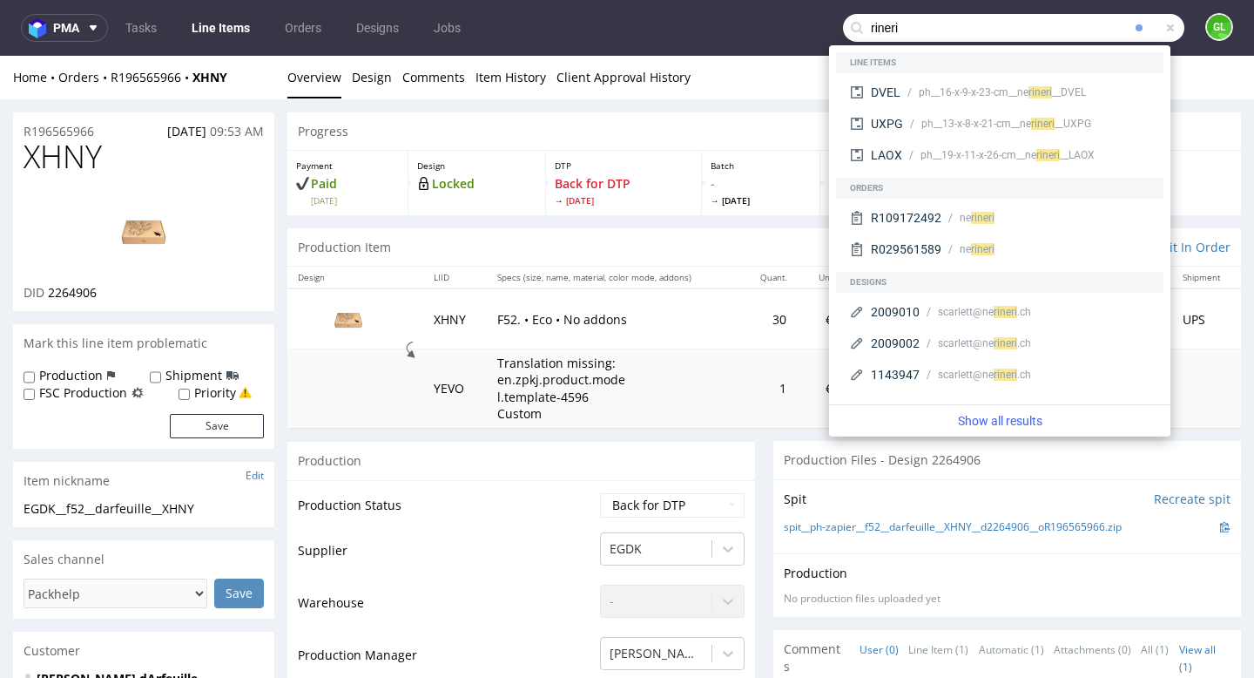
type input "rineri"
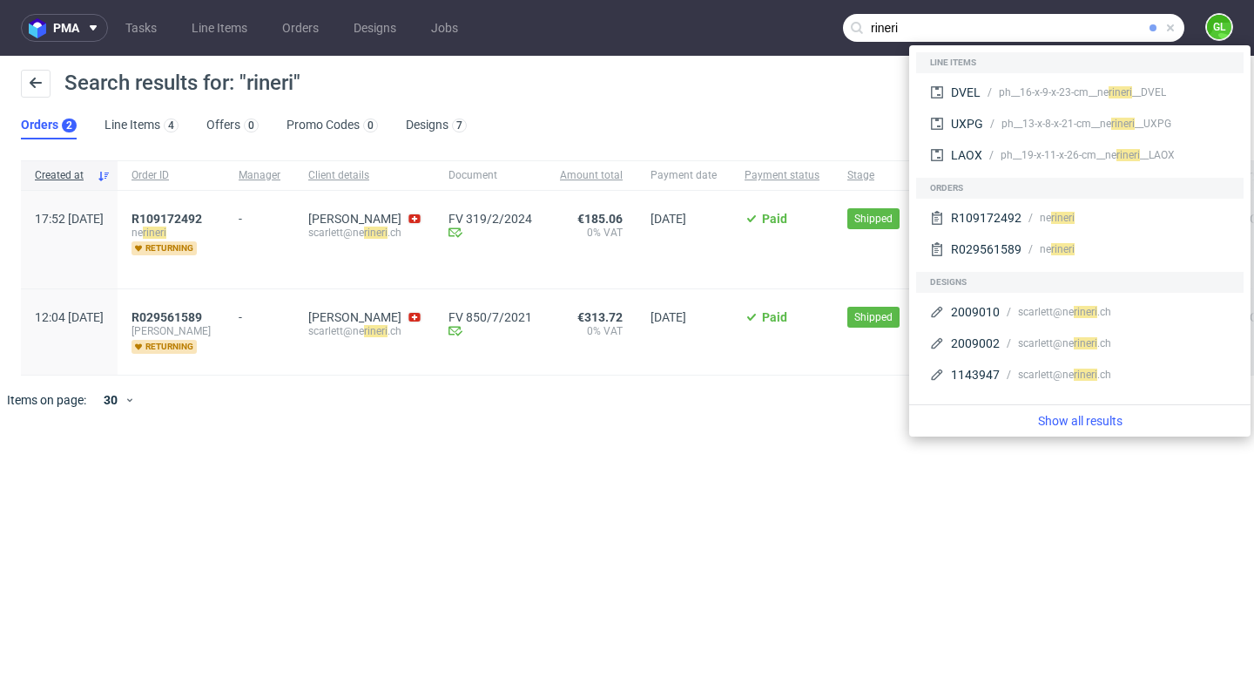
drag, startPoint x: 1126, startPoint y: 24, endPoint x: 825, endPoint y: 26, distance: 301.3
click at [825, 26] on nav "pma Tasks Line Items Orders Designs Jobs rineri GL" at bounding box center [627, 28] width 1254 height 56
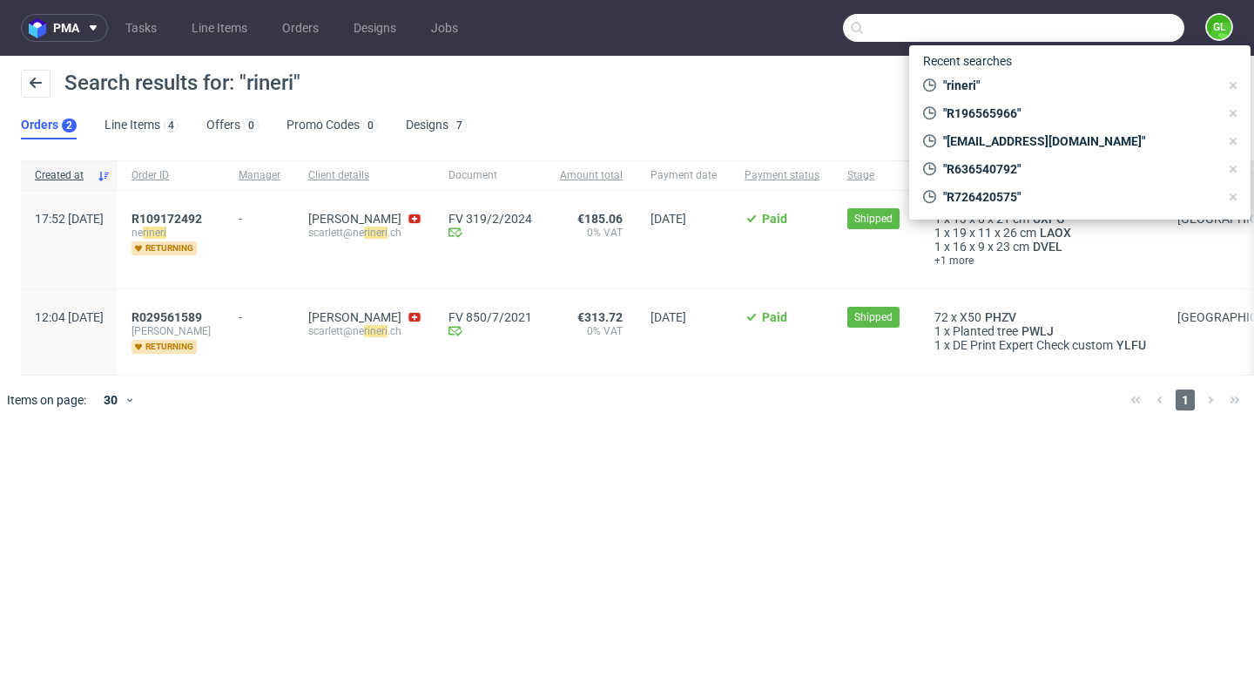
paste input "[EMAIL_ADDRESS][DOMAIN_NAME]"
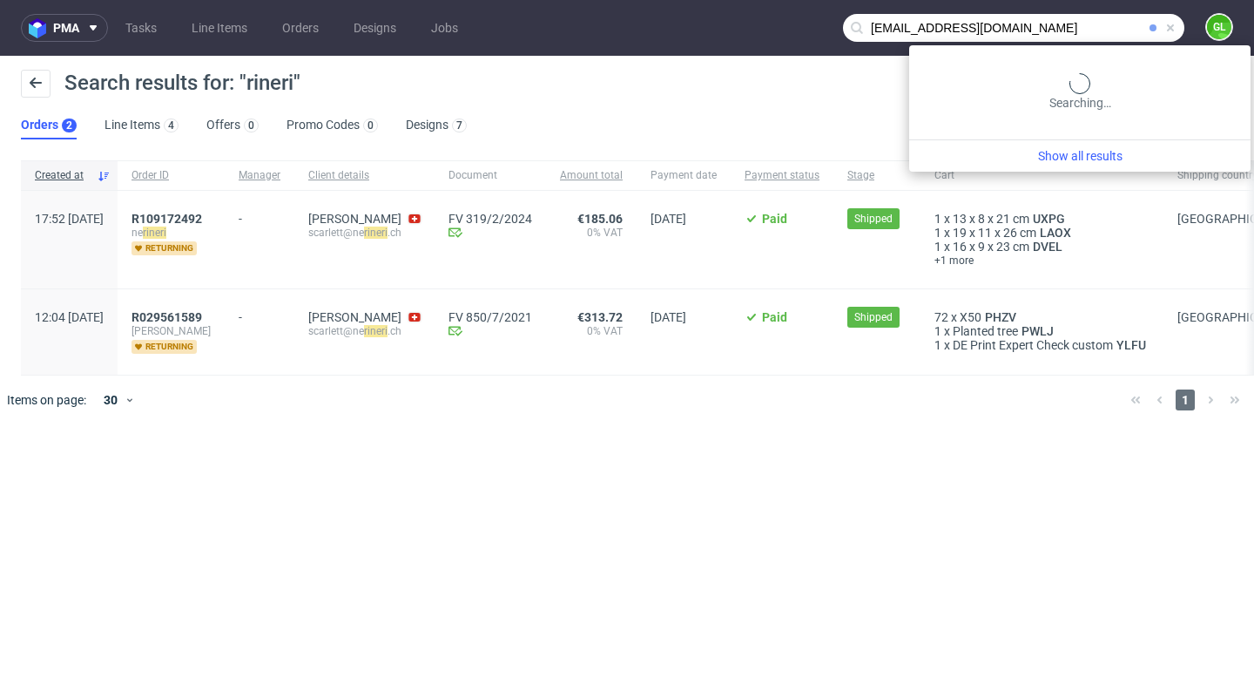
type input "[EMAIL_ADDRESS][DOMAIN_NAME]"
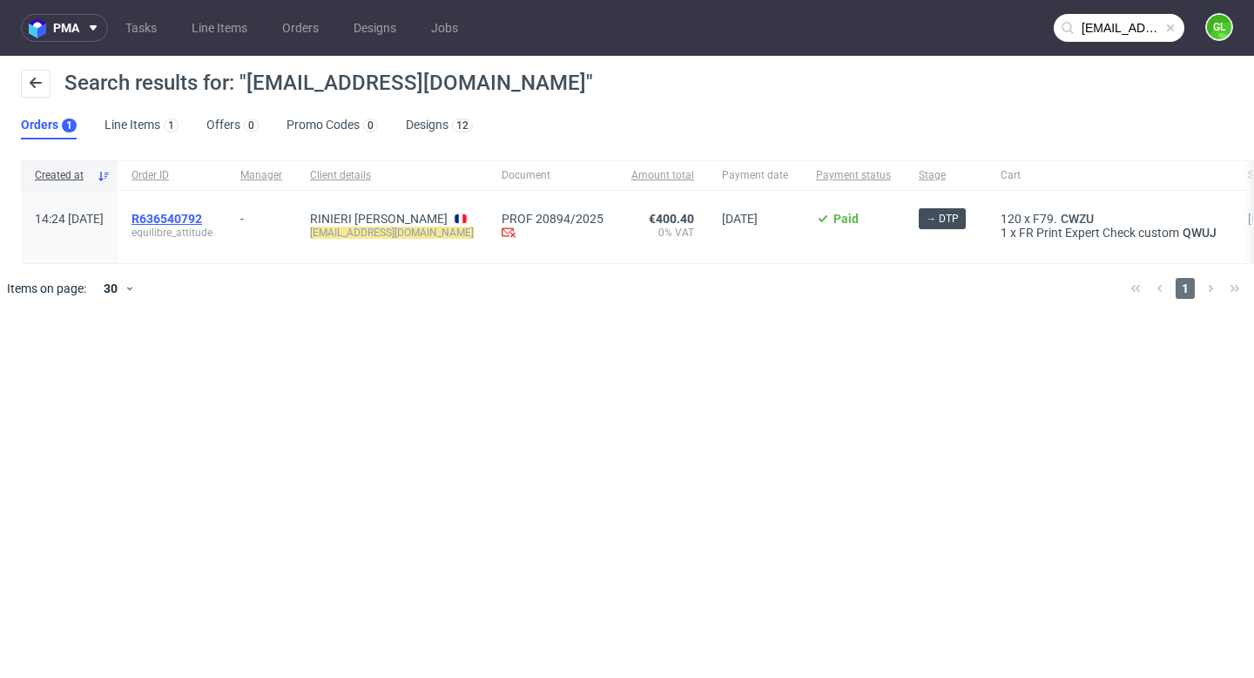
click at [202, 218] on span "R636540792" at bounding box center [167, 219] width 71 height 14
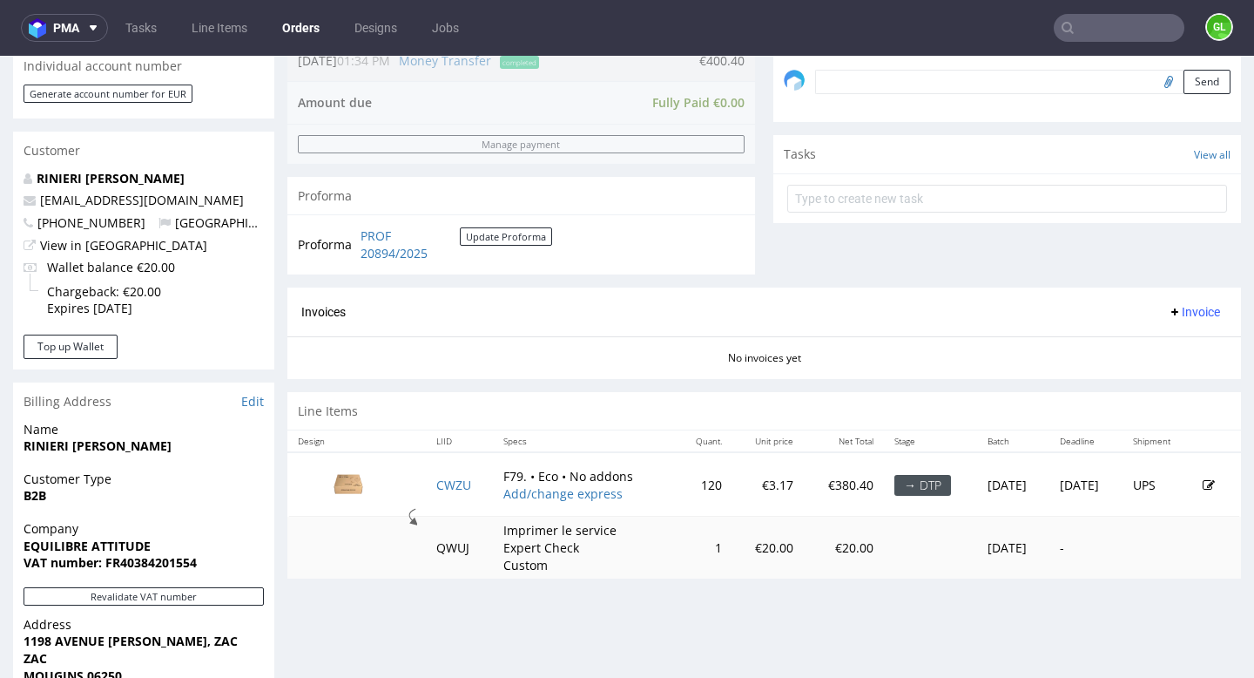
scroll to position [557, 0]
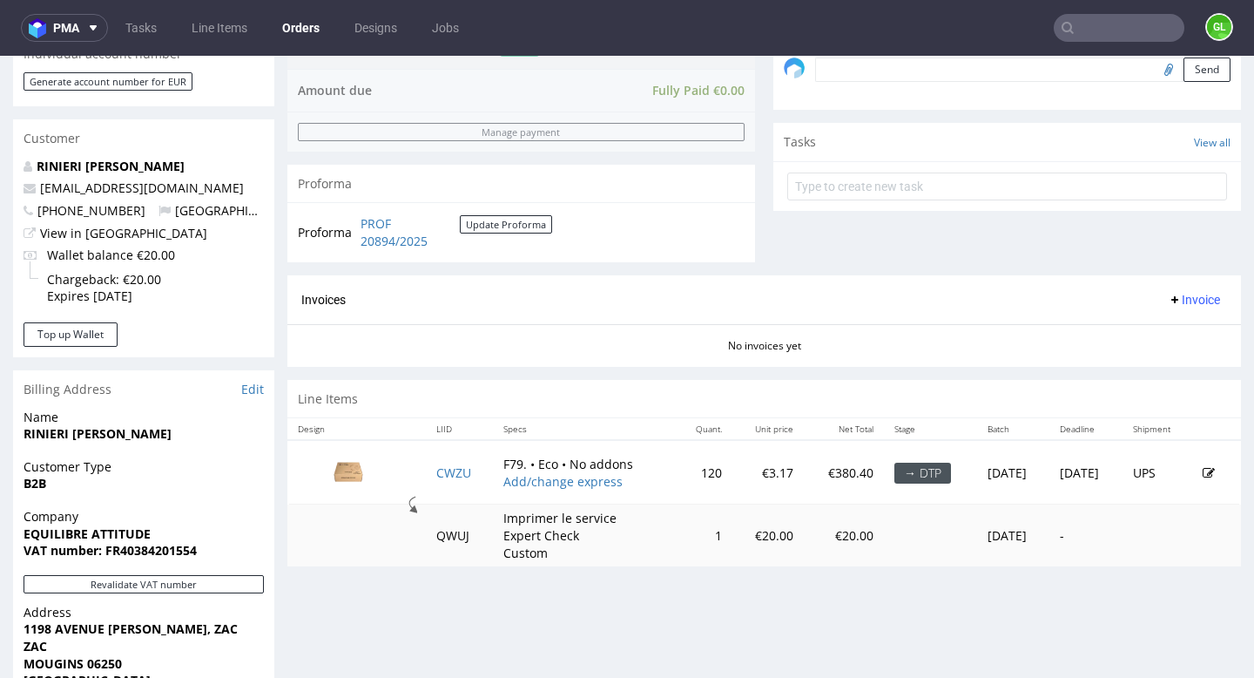
click at [350, 477] on img at bounding box center [348, 470] width 87 height 49
click at [447, 476] on link "CWZU" at bounding box center [453, 472] width 35 height 17
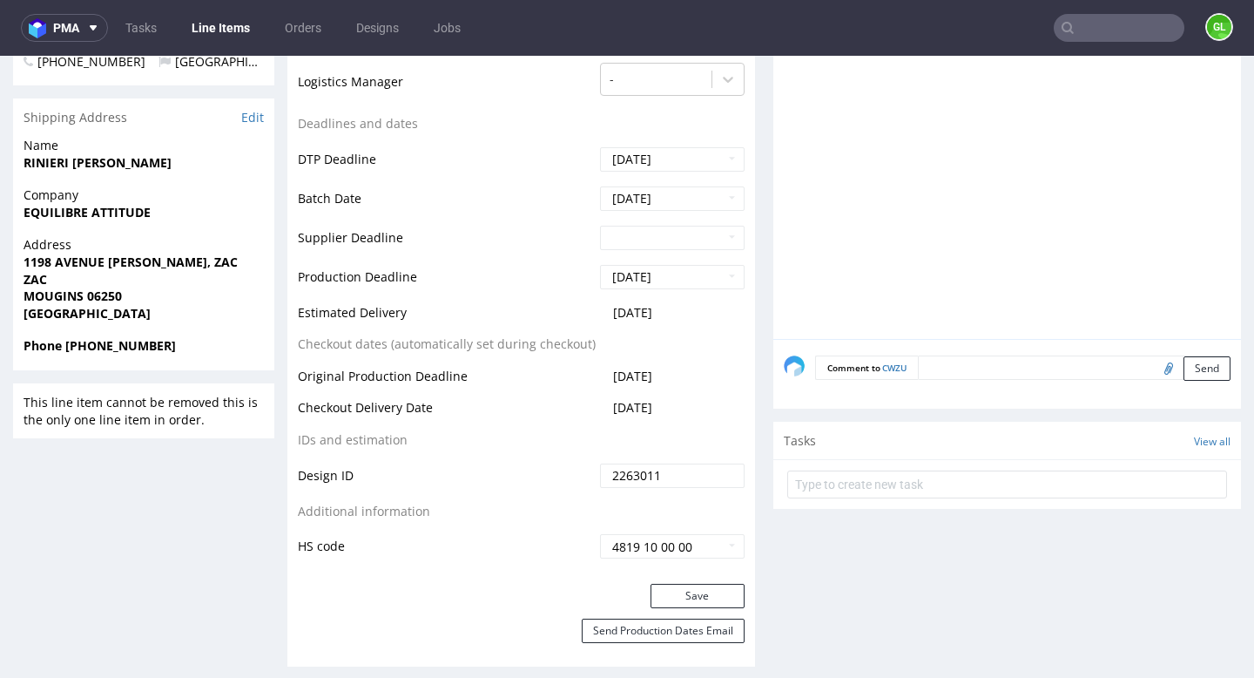
scroll to position [662, 0]
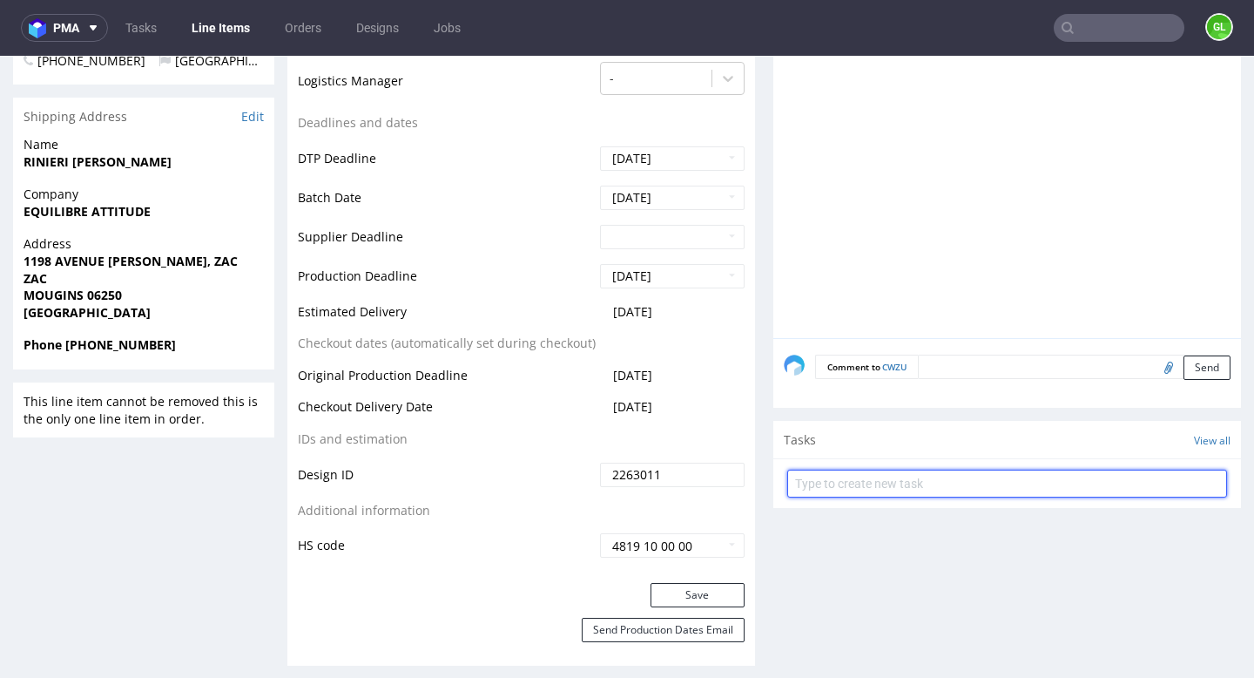
click at [932, 482] on input "text" at bounding box center [1007, 483] width 440 height 28
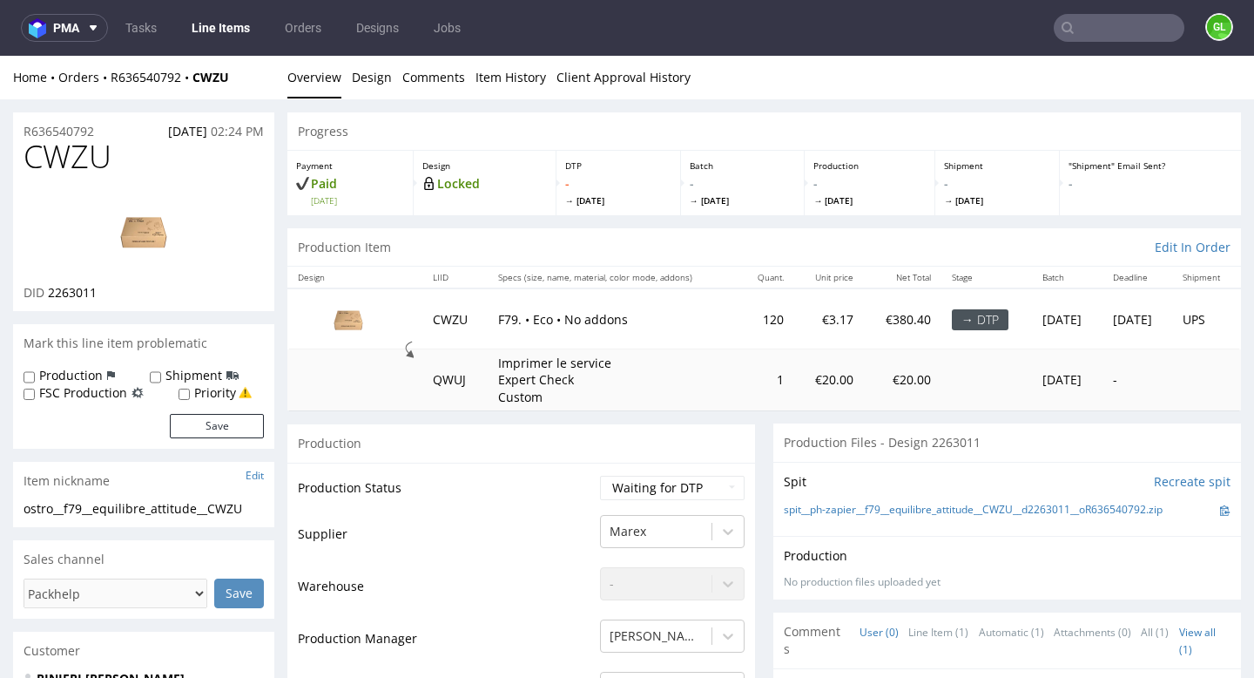
scroll to position [2, 0]
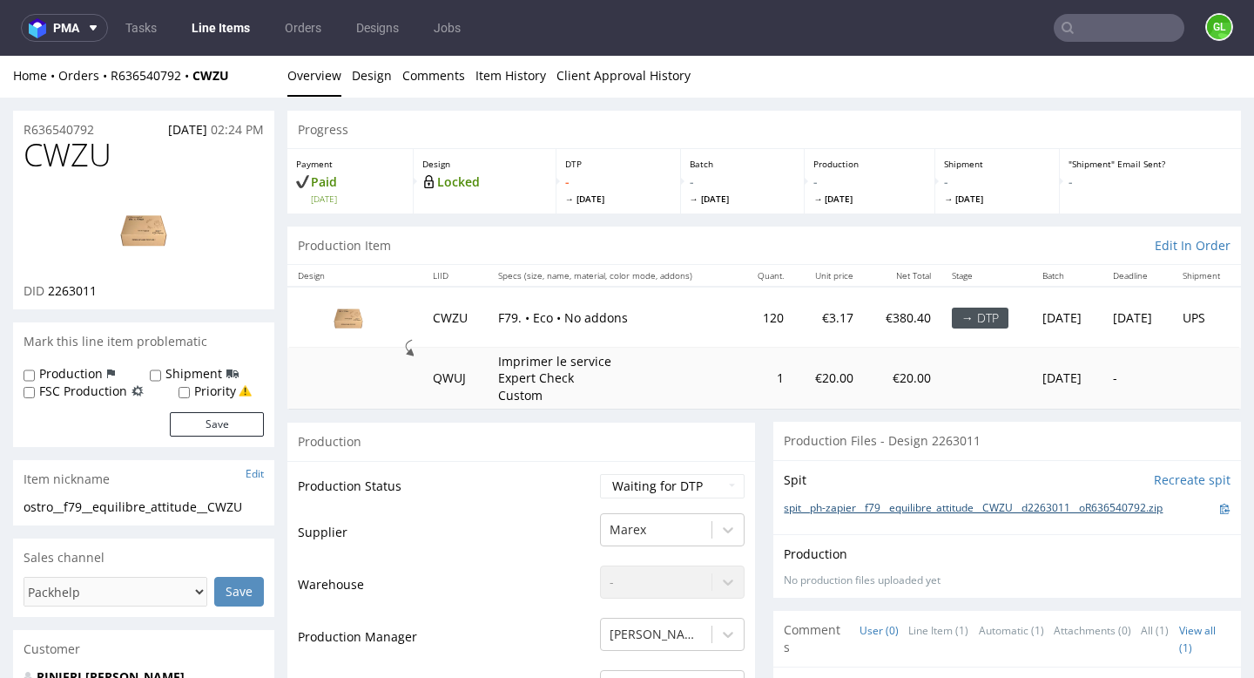
click at [910, 508] on link "spit__ph-zapier__f79__equilibre_attitude__CWZU__d2263011__oR636540792.zip" at bounding box center [973, 508] width 379 height 15
